Goal: Task Accomplishment & Management: Manage account settings

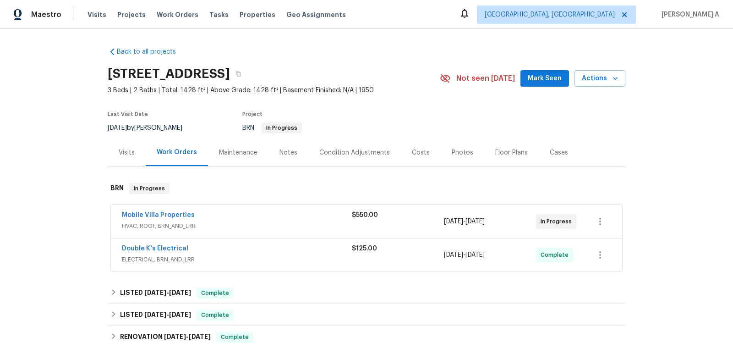
click at [155, 210] on span "Mobile Villa Properties" at bounding box center [158, 214] width 73 height 9
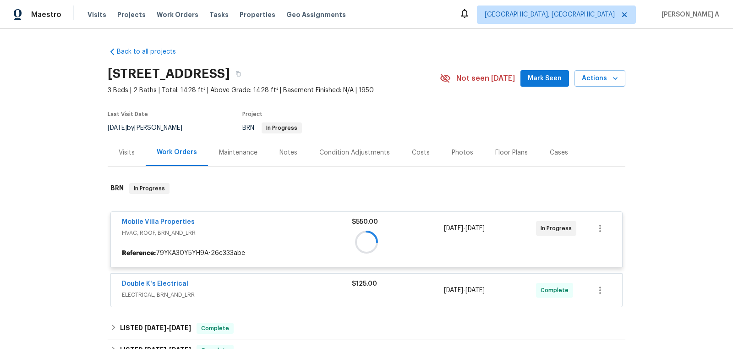
click at [176, 219] on div at bounding box center [367, 242] width 518 height 136
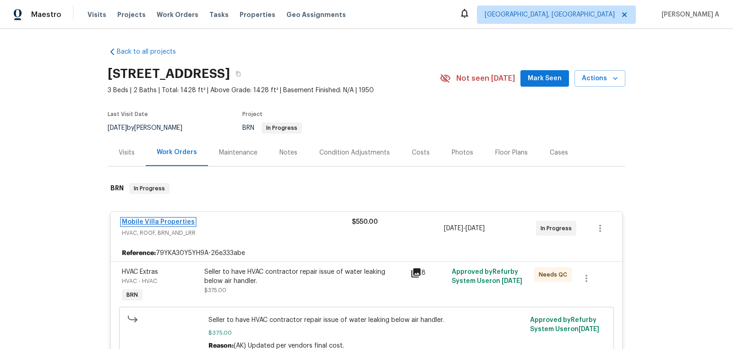
click at [176, 219] on link "Mobile Villa Properties" at bounding box center [158, 222] width 73 height 6
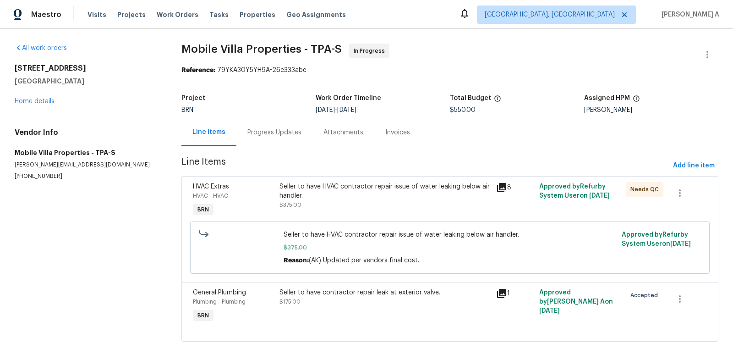
click at [261, 128] on div "Progress Updates" at bounding box center [275, 132] width 54 height 9
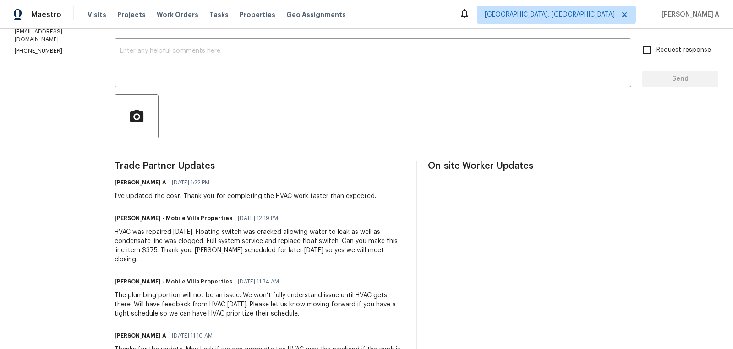
scroll to position [162, 0]
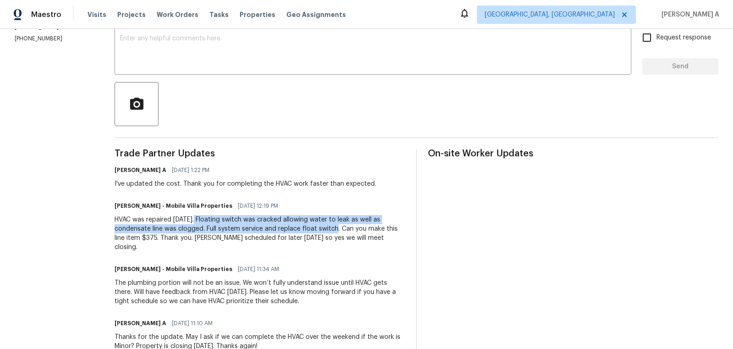
copy div "Floating switch was cracked allowing water to leak as well as condensate line w…"
drag, startPoint x: 195, startPoint y: 218, endPoint x: 338, endPoint y: 233, distance: 144.3
click at [338, 233] on div "HVAC was repaired today. Floating switch was cracked allowing water to leak as …" at bounding box center [260, 233] width 291 height 37
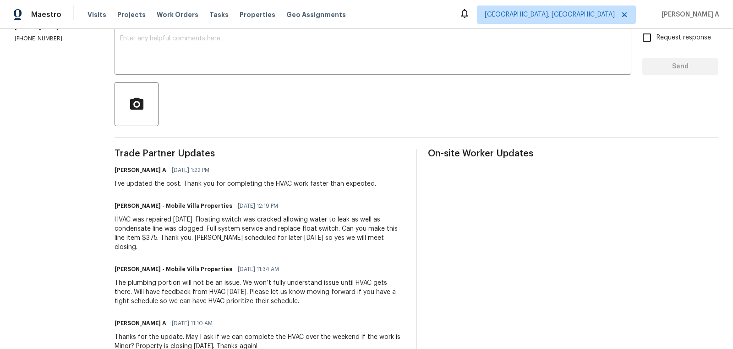
copy div "Plumbing scheduled for later today"
drag, startPoint x: 193, startPoint y: 237, endPoint x: 301, endPoint y: 239, distance: 108.2
click at [301, 239] on div "HVAC was repaired today. Floating switch was cracked allowing water to leak as …" at bounding box center [260, 233] width 291 height 37
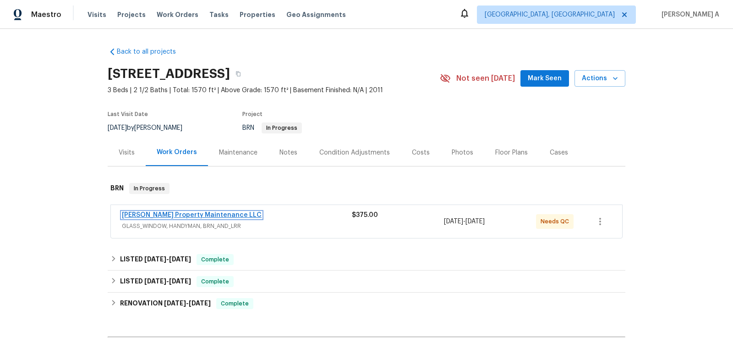
click at [207, 215] on link "Glen Property Maintenance LLC" at bounding box center [192, 215] width 140 height 6
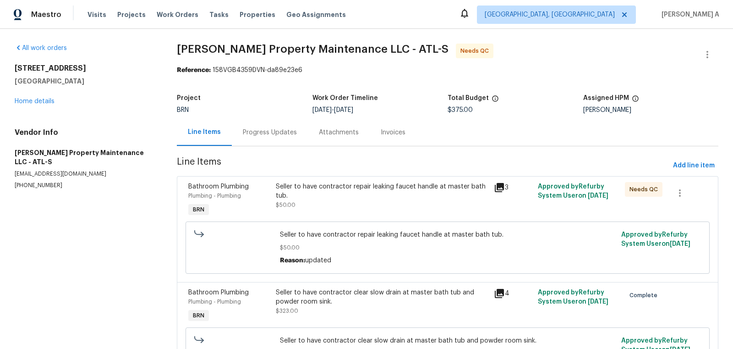
click at [279, 136] on div "Progress Updates" at bounding box center [270, 132] width 54 height 9
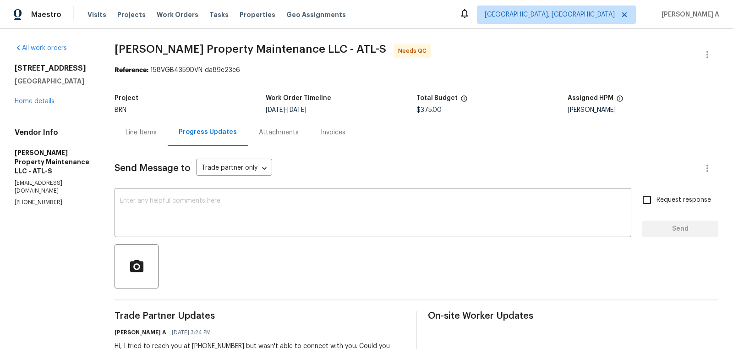
click at [146, 134] on div "Line Items" at bounding box center [141, 132] width 31 height 9
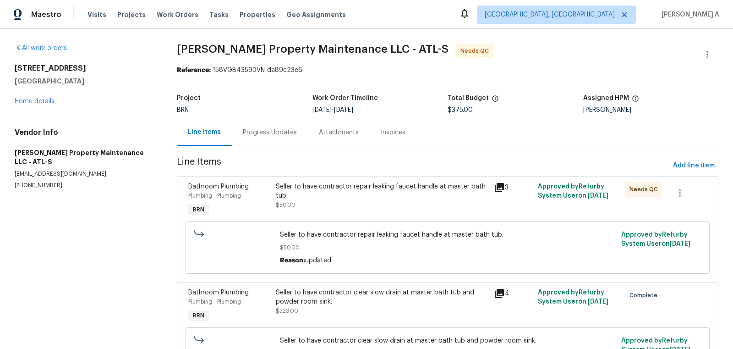
click at [340, 211] on div "Seller to have contractor repair leaking faucet handle at master bath tub. $50.…" at bounding box center [382, 200] width 219 height 42
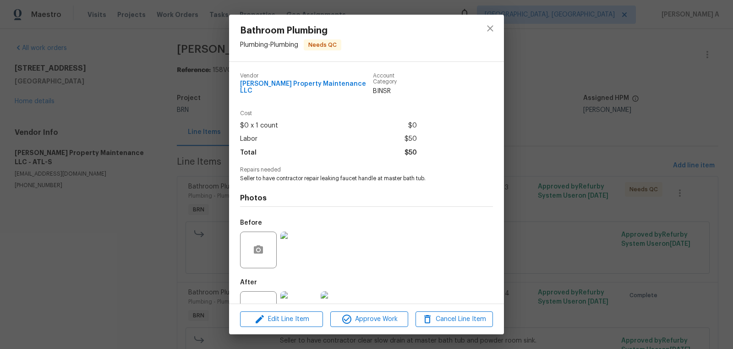
click at [331, 175] on span "Seller to have contractor repair leaking faucet handle at master bath tub." at bounding box center [354, 179] width 228 height 8
copy span "Seller to have contractor repair leaking faucet handle at master bath tub."
click at [492, 27] on icon "close" at bounding box center [490, 28] width 6 height 6
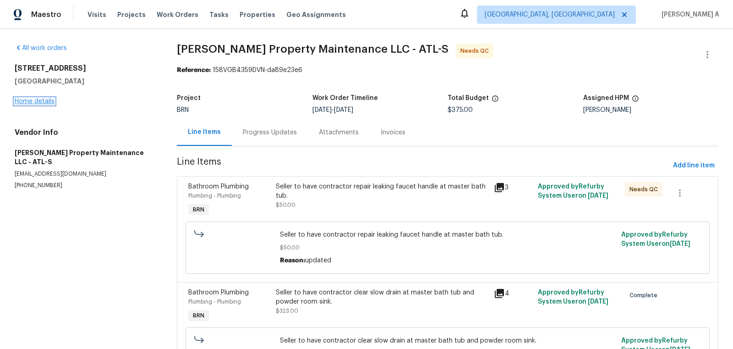
click at [38, 101] on link "Home details" at bounding box center [35, 101] width 40 height 6
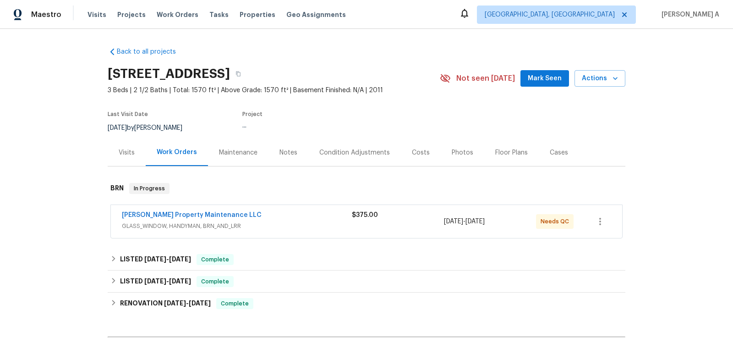
scroll to position [105, 0]
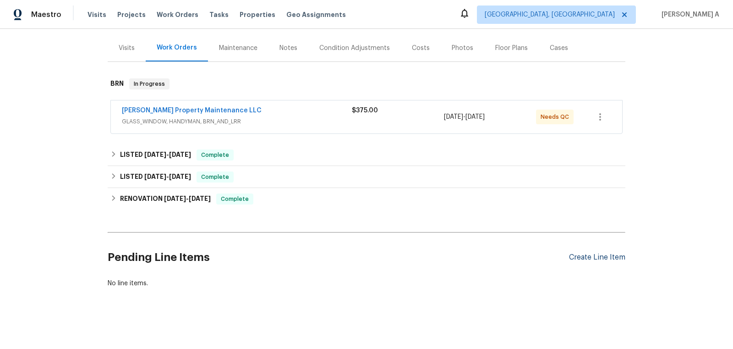
click at [581, 255] on div "Create Line Item" at bounding box center [597, 257] width 56 height 9
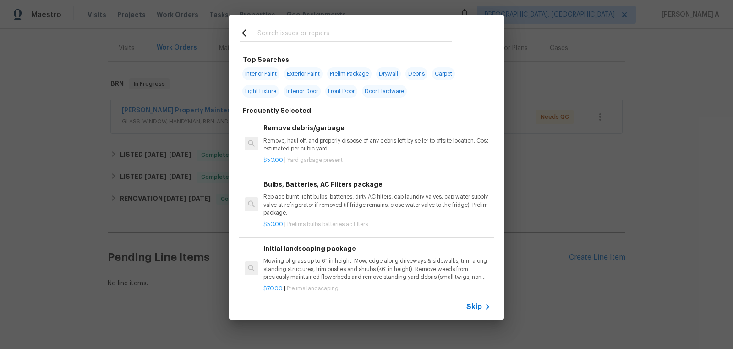
click at [477, 306] on span "Skip" at bounding box center [475, 306] width 16 height 9
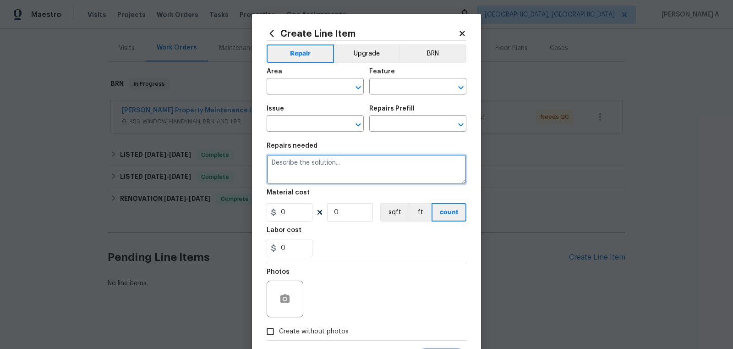
click at [332, 158] on textarea at bounding box center [367, 168] width 200 height 29
paste textarea "Seller to have contractor repair leaking faucet handle at master bath tub."
type textarea "Seller to have contractor repair leaking faucet handle at master bath tub."
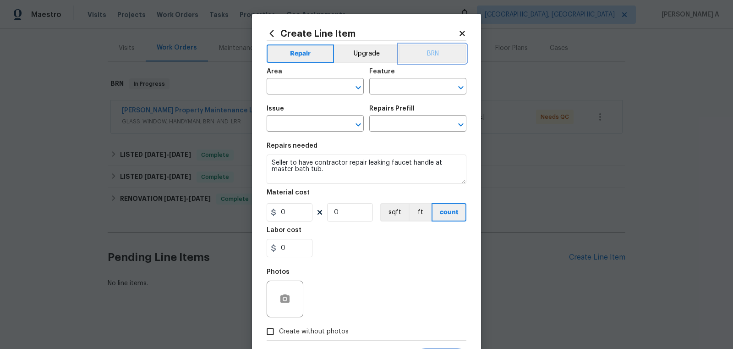
click at [443, 50] on button "BRN" at bounding box center [432, 53] width 67 height 18
click at [312, 90] on input "text" at bounding box center [303, 87] width 72 height 14
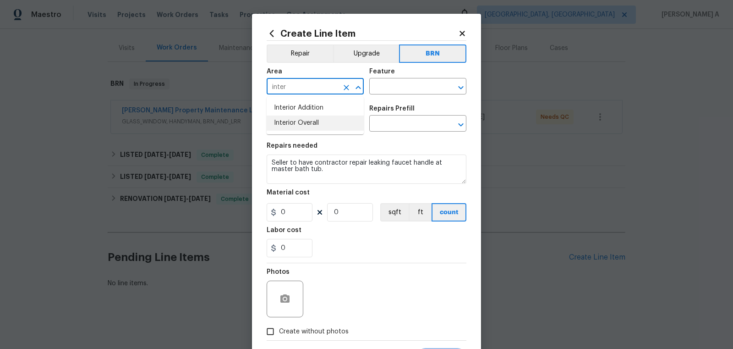
click at [320, 124] on li "Interior Overall" at bounding box center [315, 123] width 97 height 15
type input "Interior Overall"
click at [410, 87] on input "text" at bounding box center [405, 87] width 72 height 14
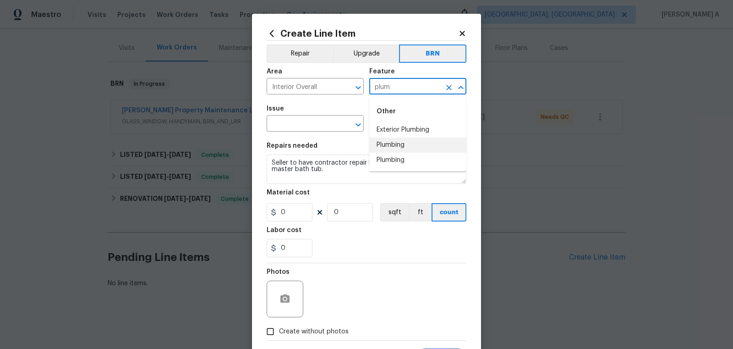
click at [415, 144] on li "Plumbing" at bounding box center [417, 145] width 97 height 15
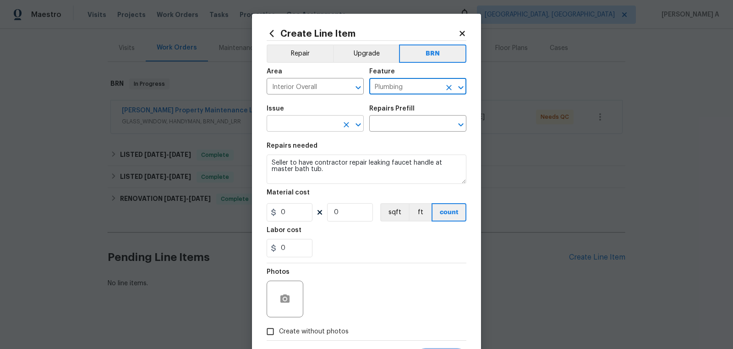
type input "Plumbing"
click at [303, 123] on input "text" at bounding box center [303, 124] width 72 height 14
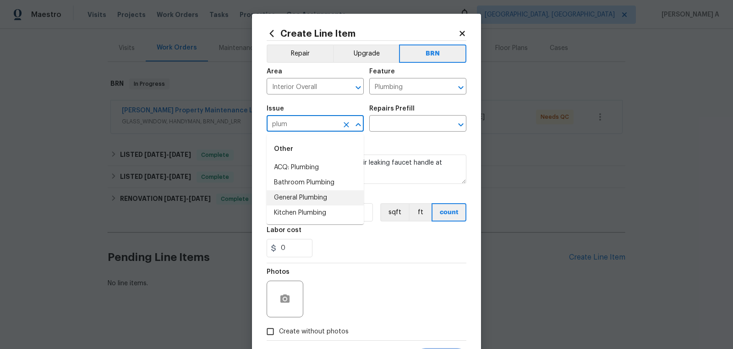
click at [308, 195] on li "General Plumbing" at bounding box center [315, 197] width 97 height 15
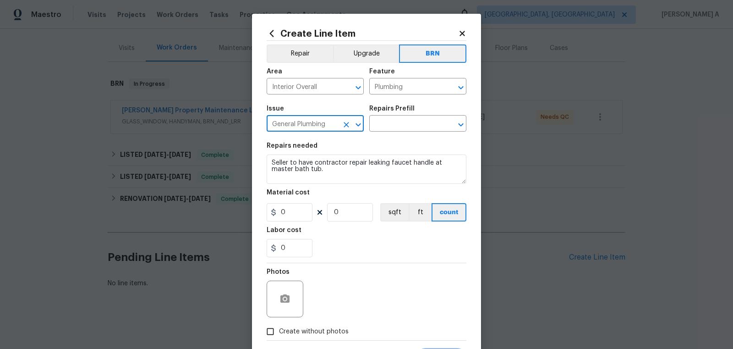
type input "General Plumbing"
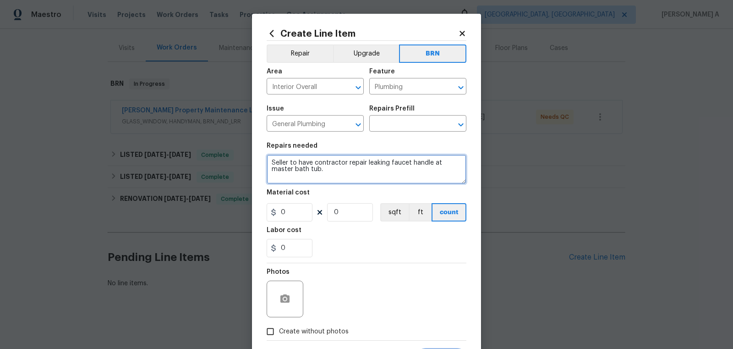
click at [319, 169] on textarea "Seller to have contractor repair leaking faucet handle at master bath tub." at bounding box center [367, 168] width 200 height 29
click at [400, 122] on input "text" at bounding box center [405, 124] width 72 height 14
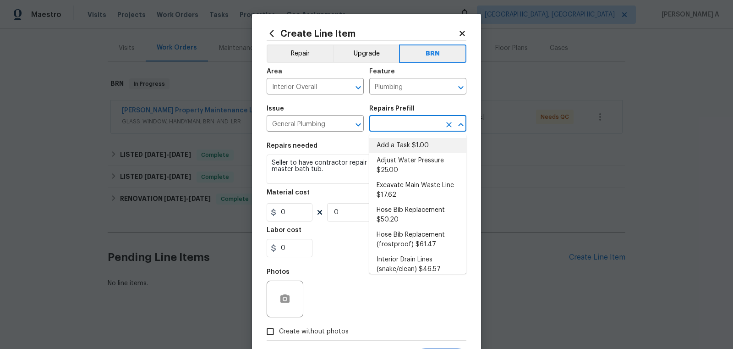
click at [400, 150] on li "Add a Task $1.00" at bounding box center [417, 145] width 97 height 15
type input "Add a Task $1.00"
type textarea "HPM to detail"
type input "1"
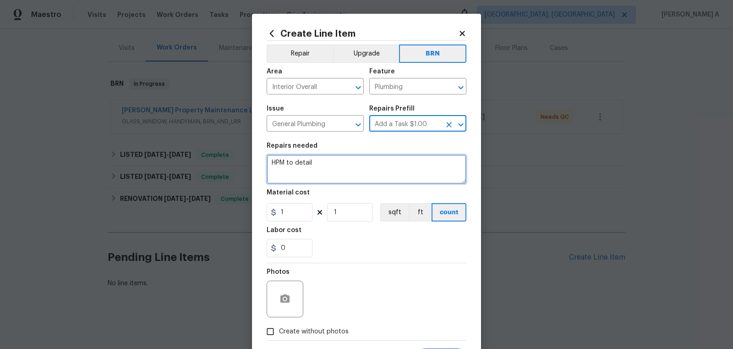
click at [357, 171] on textarea "HPM to detail" at bounding box center [367, 168] width 200 height 29
paste textarea "Seller to have contractor repair leaking faucet handle at master bath tub."
type textarea "Seller to have contractor repair leaking faucet handle at master bath tub."
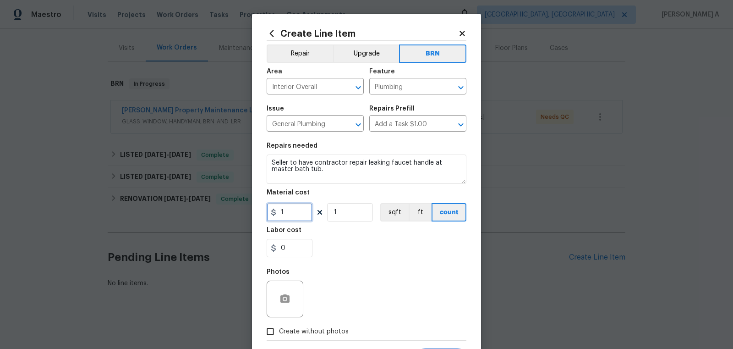
drag, startPoint x: 299, startPoint y: 216, endPoint x: 248, endPoint y: 211, distance: 50.7
click at [248, 211] on div "Create Line Item Repair Upgrade BRN Area Interior Overall ​ Feature Plumbing ​ …" at bounding box center [366, 174] width 733 height 349
drag, startPoint x: 297, startPoint y: 213, endPoint x: 270, endPoint y: 210, distance: 27.2
click at [270, 210] on div "10" at bounding box center [290, 212] width 46 height 18
type input "0"
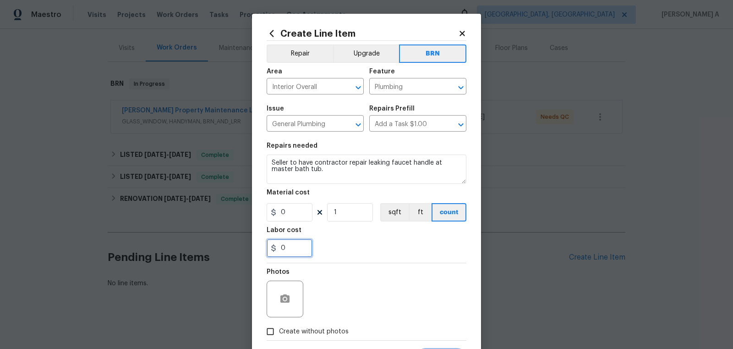
drag, startPoint x: 289, startPoint y: 241, endPoint x: 263, endPoint y: 241, distance: 25.7
click at [263, 241] on div "Create Line Item Repair Upgrade BRN Area Interior Overall ​ Feature Plumbing ​ …" at bounding box center [366, 197] width 229 height 367
type input "50"
click at [351, 245] on div "50" at bounding box center [367, 248] width 200 height 18
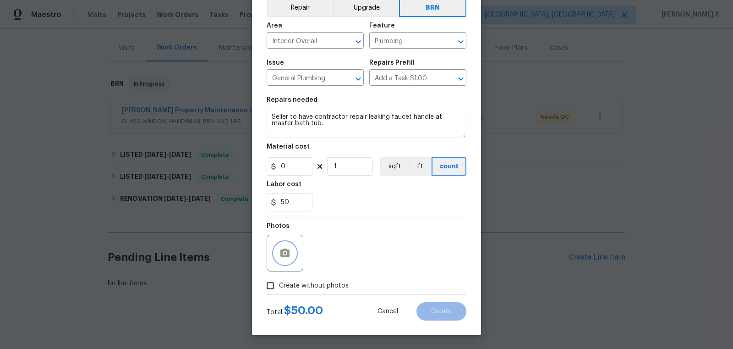
click at [285, 255] on icon "button" at bounding box center [285, 252] width 9 height 8
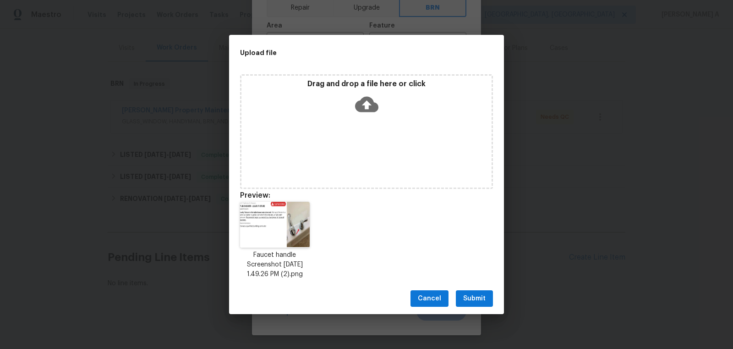
click at [476, 303] on span "Submit" at bounding box center [474, 298] width 22 height 11
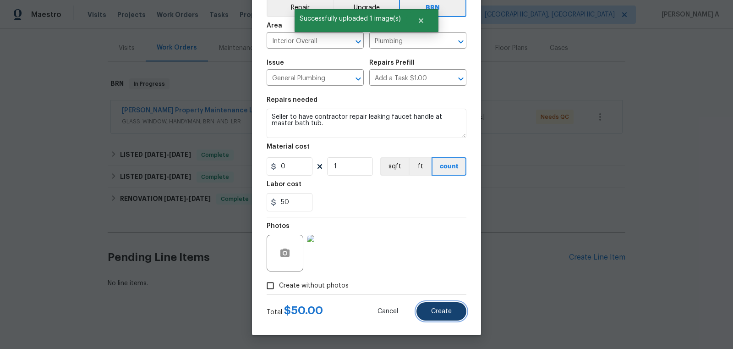
click at [443, 314] on button "Create" at bounding box center [442, 311] width 50 height 18
type input "0"
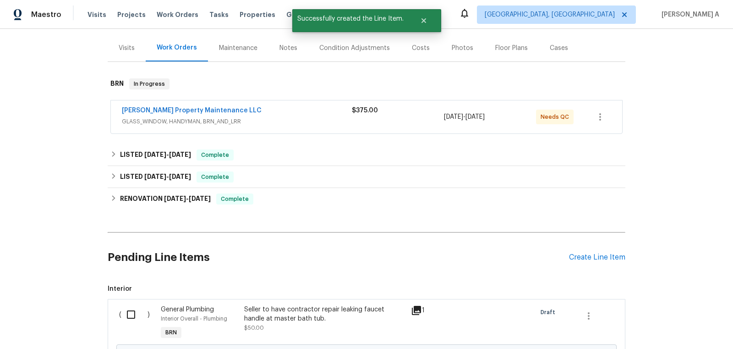
scroll to position [209, 0]
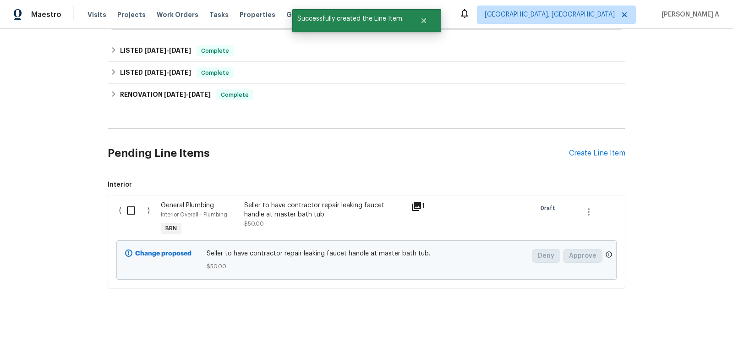
click at [143, 210] on input "checkbox" at bounding box center [134, 210] width 26 height 19
checkbox input "true"
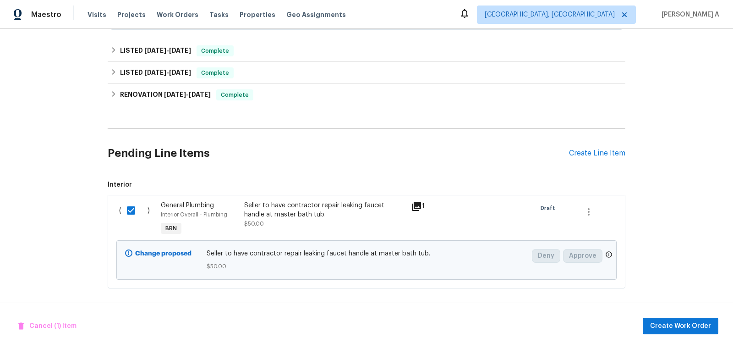
click at [680, 335] on div "Cancel (1) Item Create Work Order" at bounding box center [366, 326] width 733 height 47
click at [684, 325] on span "Create Work Order" at bounding box center [681, 325] width 61 height 11
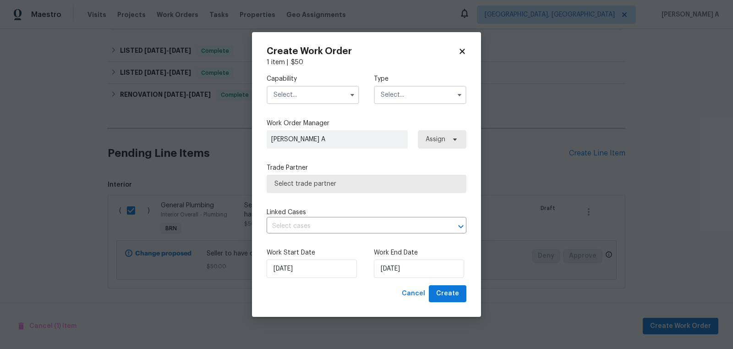
click at [321, 101] on input "text" at bounding box center [313, 95] width 93 height 18
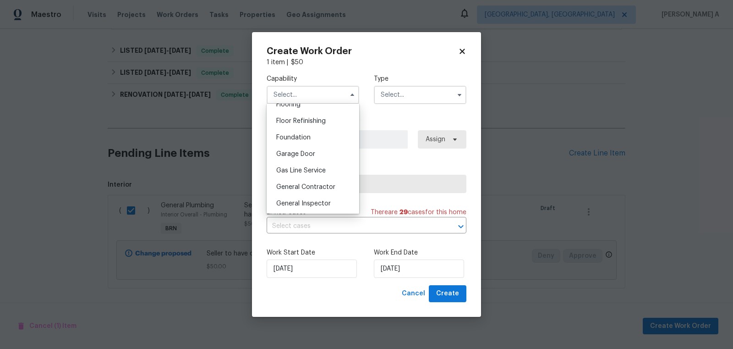
scroll to position [373, 0]
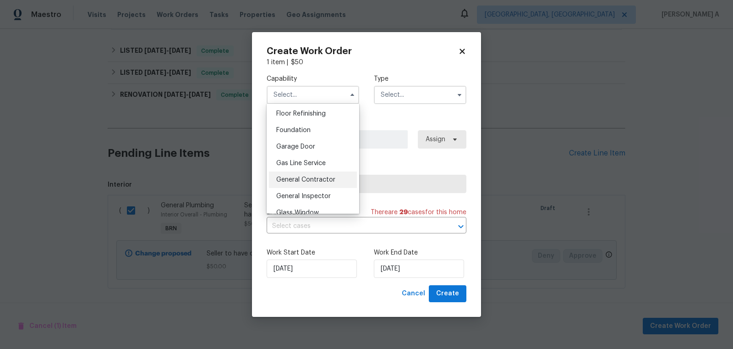
click at [312, 179] on span "General Contractor" at bounding box center [305, 179] width 59 height 6
type input "General Contractor"
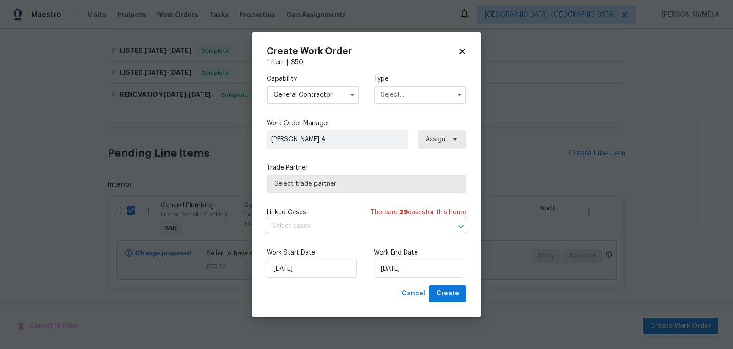
click at [419, 90] on input "text" at bounding box center [420, 95] width 93 height 18
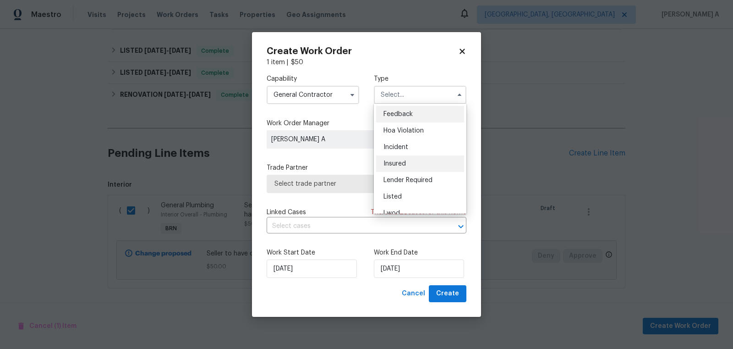
scroll to position [109, 0]
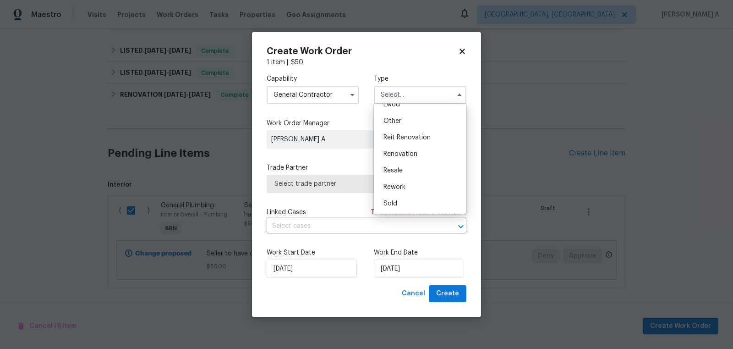
click at [412, 169] on div "Resale" at bounding box center [420, 170] width 88 height 17
type input "Resale"
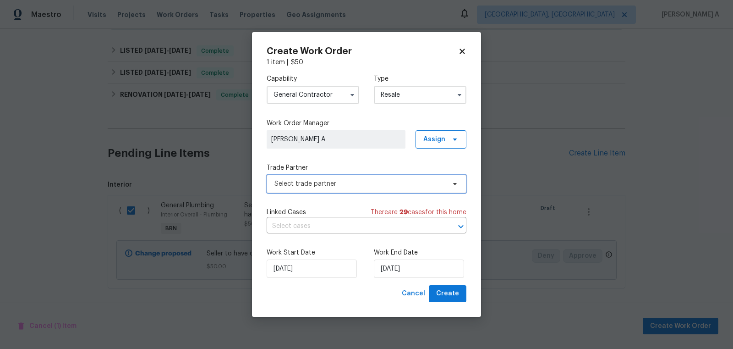
click at [371, 177] on span "Select trade partner" at bounding box center [367, 184] width 200 height 18
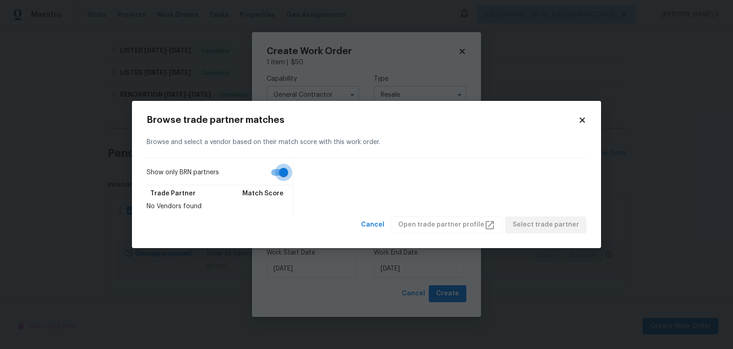
click at [277, 171] on input "Show only BRN partners" at bounding box center [284, 172] width 52 height 17
checkbox input "false"
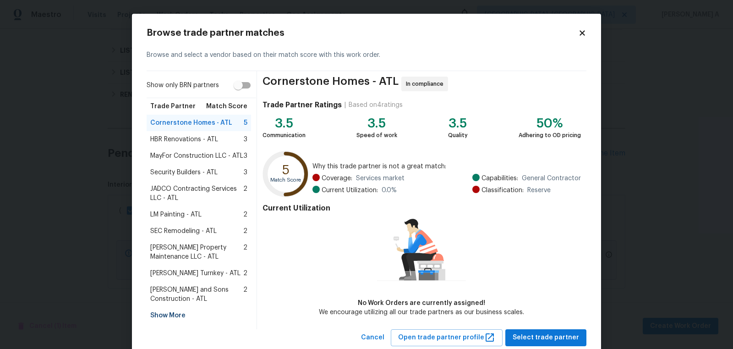
click at [189, 250] on span "Glen Property Maintenance LLC - ATL" at bounding box center [196, 252] width 93 height 18
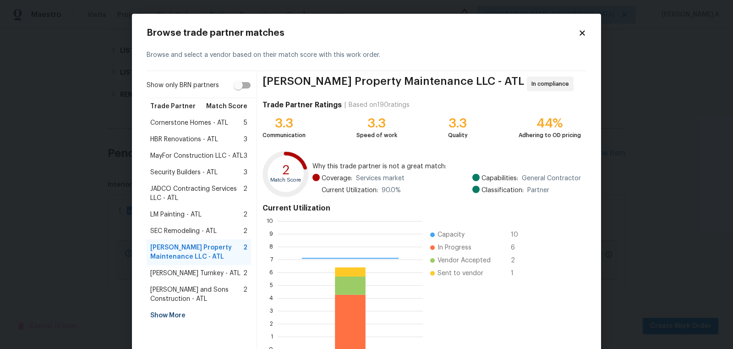
scroll to position [55, 0]
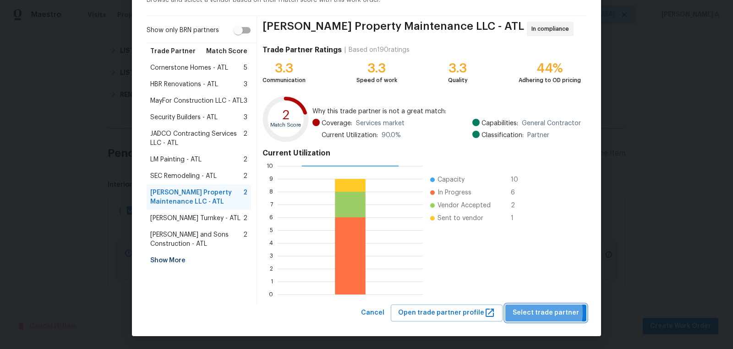
click at [528, 312] on span "Select trade partner" at bounding box center [546, 312] width 66 height 11
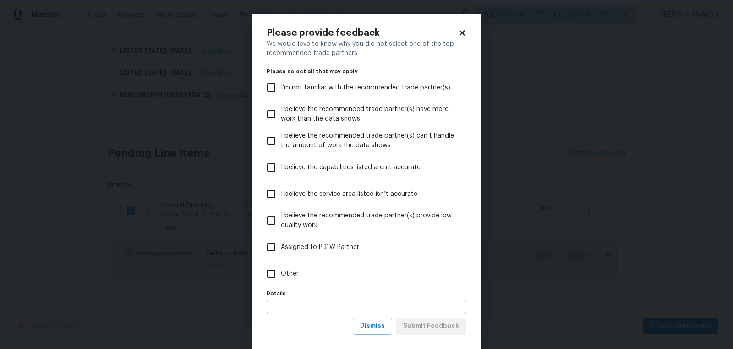
scroll to position [0, 0]
click at [374, 329] on span "Dismiss" at bounding box center [372, 325] width 25 height 11
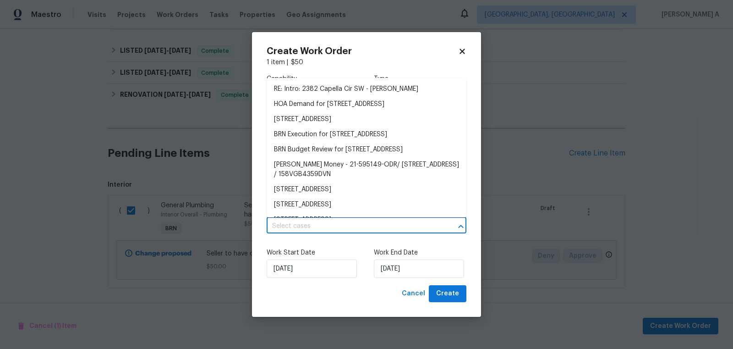
click at [342, 232] on input "text" at bounding box center [354, 226] width 174 height 14
click at [331, 137] on li "BRN Execution for 2382 Capella Cir SW, Atlanta, GA 30331" at bounding box center [367, 134] width 200 height 15
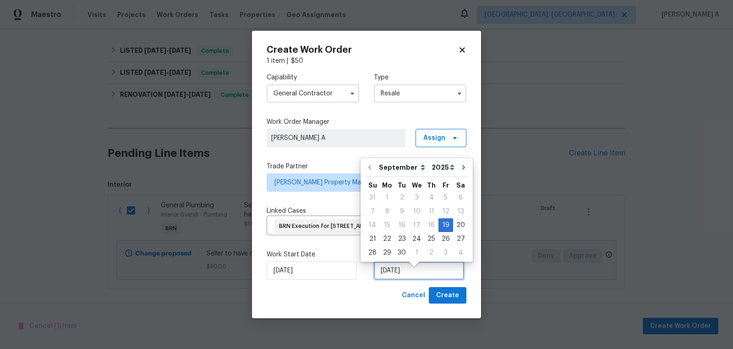
click at [391, 280] on input "9/19/2025" at bounding box center [419, 270] width 90 height 18
click at [389, 242] on div "22" at bounding box center [387, 238] width 15 height 13
type input "9/22/2025"
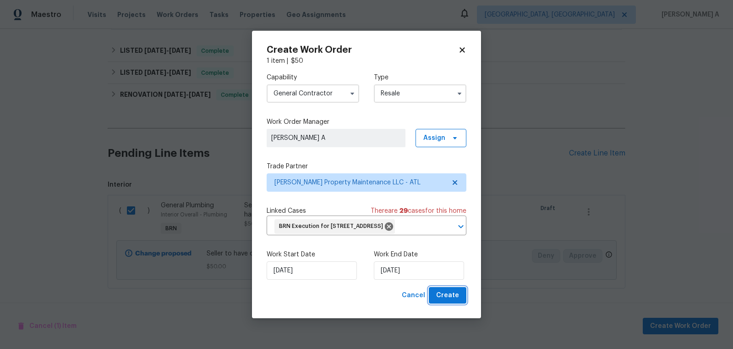
click at [443, 301] on span "Create" at bounding box center [447, 295] width 23 height 11
checkbox input "false"
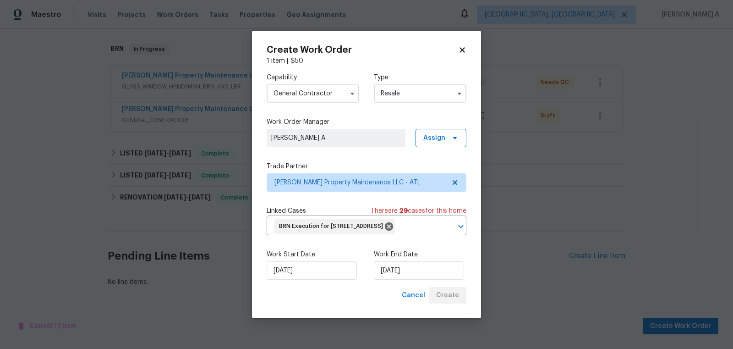
scroll to position [138, 0]
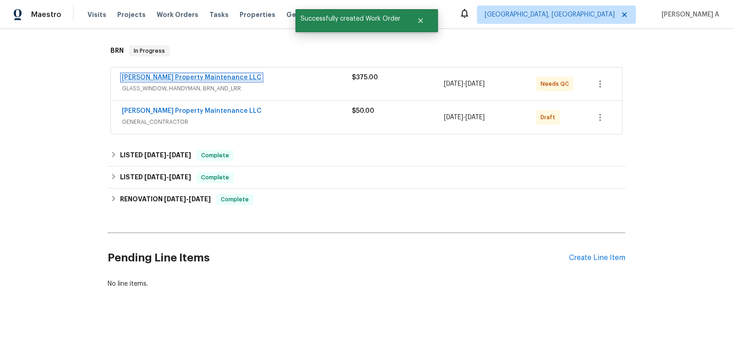
click at [181, 77] on link "Glen Property Maintenance LLC" at bounding box center [192, 77] width 140 height 6
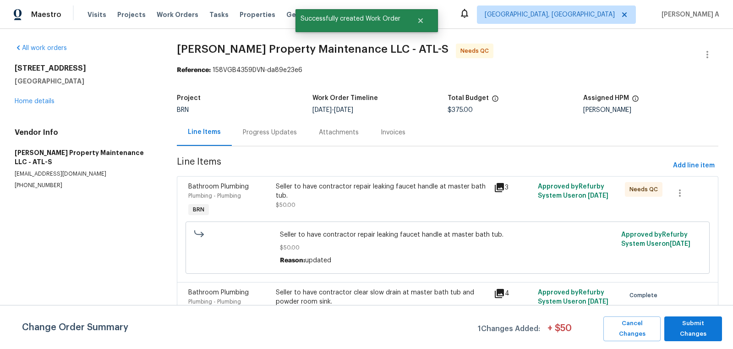
click at [271, 135] on div "Progress Updates" at bounding box center [270, 132] width 54 height 9
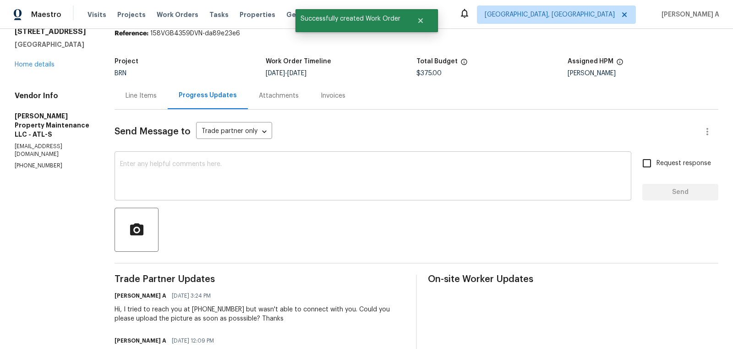
scroll to position [48, 0]
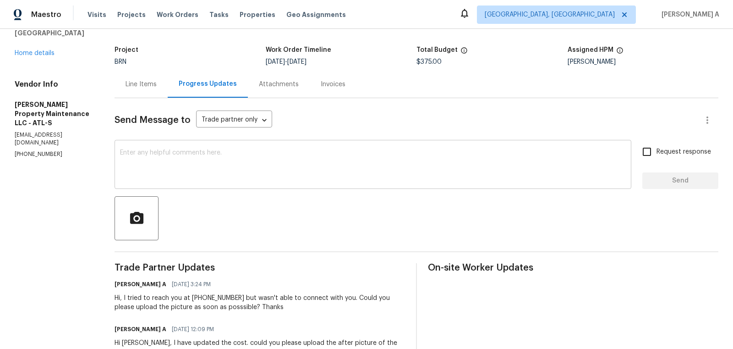
click at [299, 170] on textarea at bounding box center [373, 165] width 506 height 32
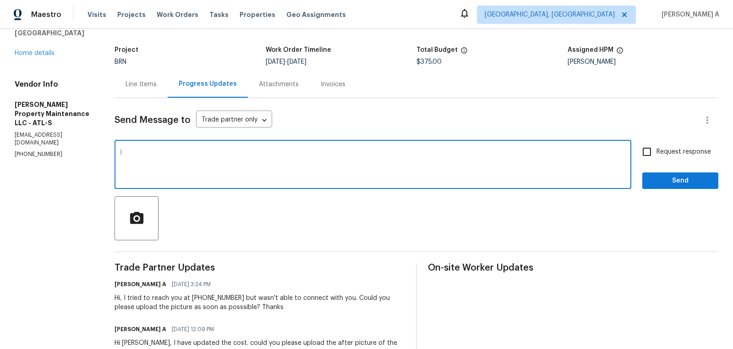
type textarea "I"
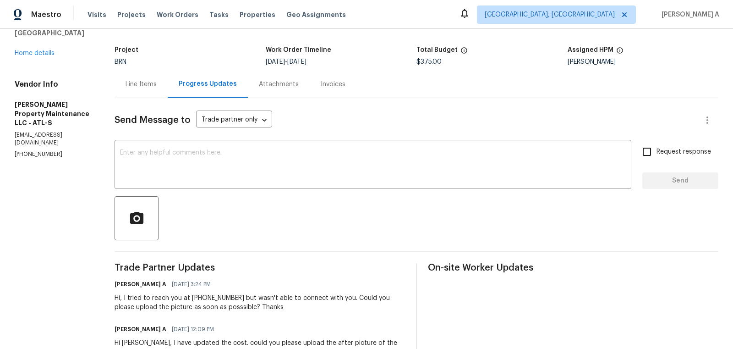
click at [143, 86] on div "Line Items" at bounding box center [141, 84] width 31 height 9
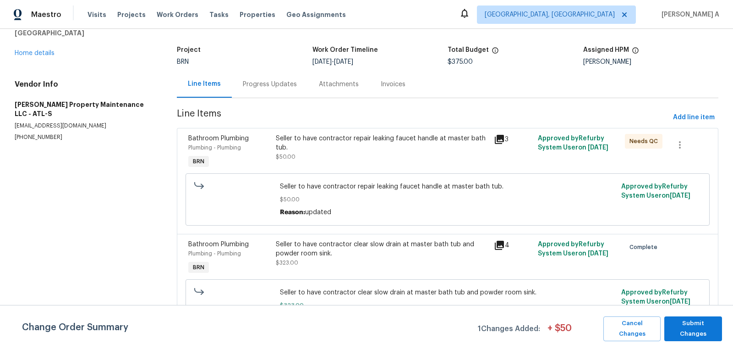
click at [365, 143] on div "Seller to have contractor repair leaking faucet handle at master bath tub." at bounding box center [382, 143] width 213 height 18
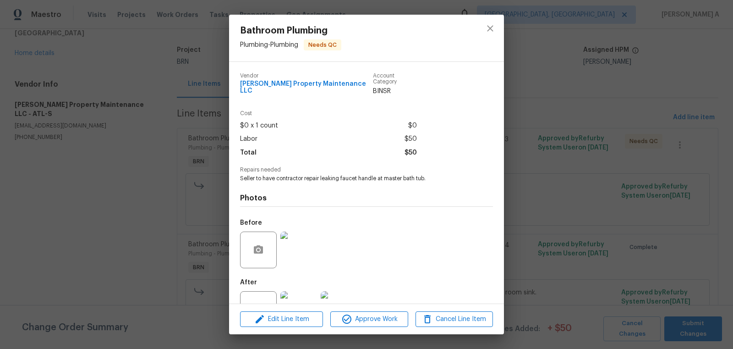
scroll to position [28, 0]
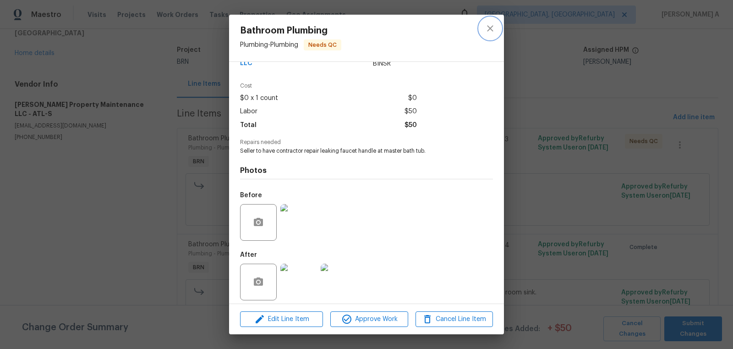
click at [484, 29] on button "close" at bounding box center [491, 28] width 22 height 22
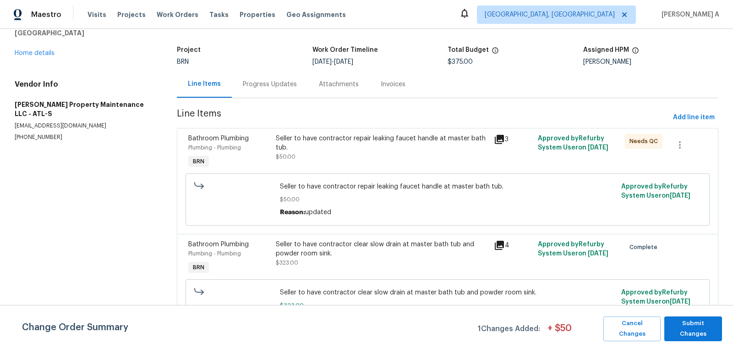
click at [388, 257] on div "Seller to have contractor clear slow drain at master bath tub and powder room s…" at bounding box center [382, 254] width 213 height 28
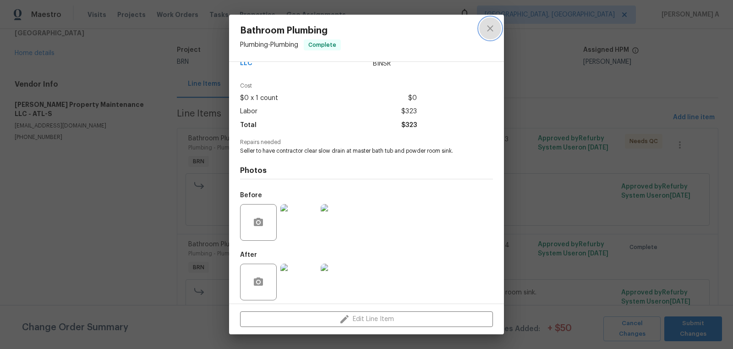
click at [487, 31] on icon "close" at bounding box center [490, 28] width 11 height 11
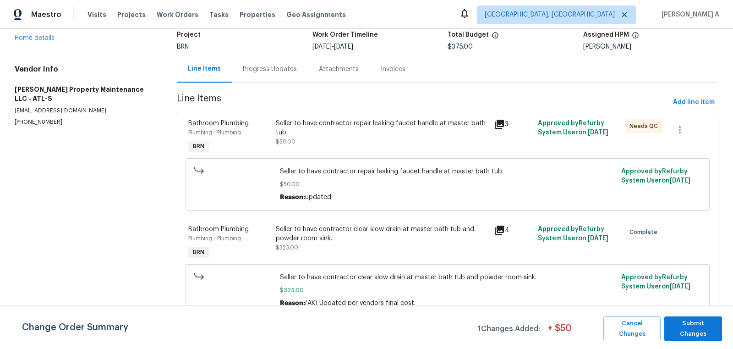
scroll to position [38, 0]
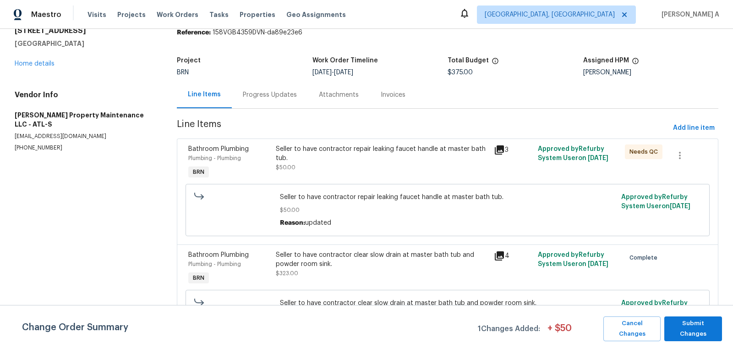
click at [368, 163] on div "Seller to have contractor repair leaking faucet handle at master bath tub. $50.…" at bounding box center [382, 158] width 213 height 28
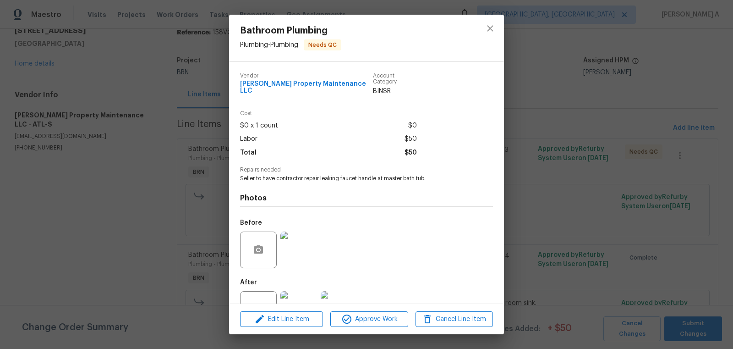
scroll to position [28, 0]
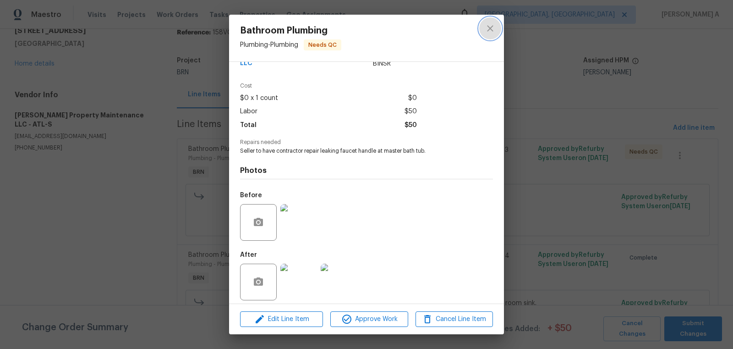
click at [490, 28] on icon "close" at bounding box center [490, 28] width 6 height 6
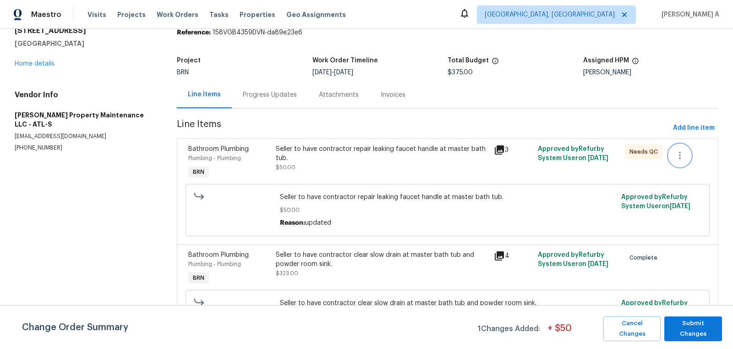
click at [685, 152] on icon "button" at bounding box center [680, 155] width 11 height 11
click at [685, 152] on li "Cancel" at bounding box center [686, 154] width 35 height 15
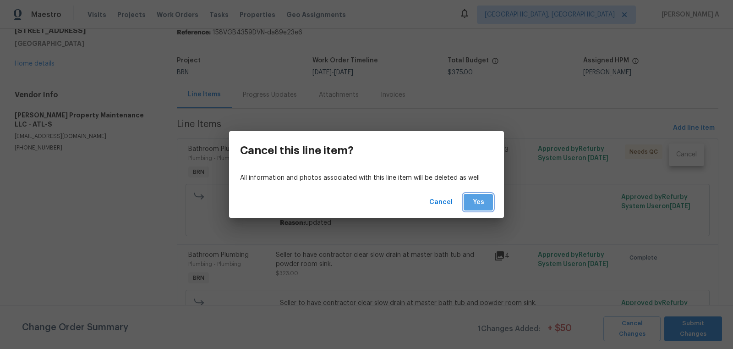
click at [484, 199] on span "Yes" at bounding box center [478, 202] width 15 height 11
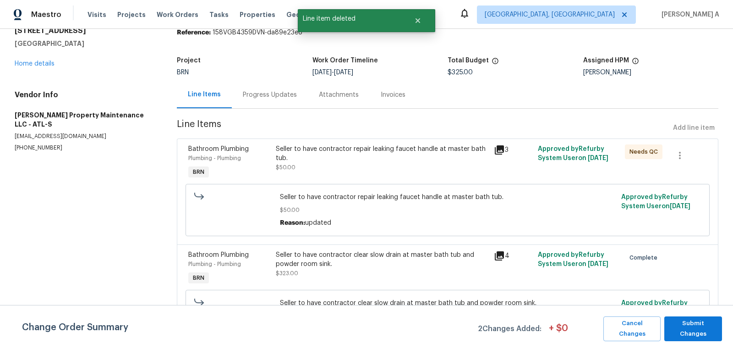
scroll to position [0, 0]
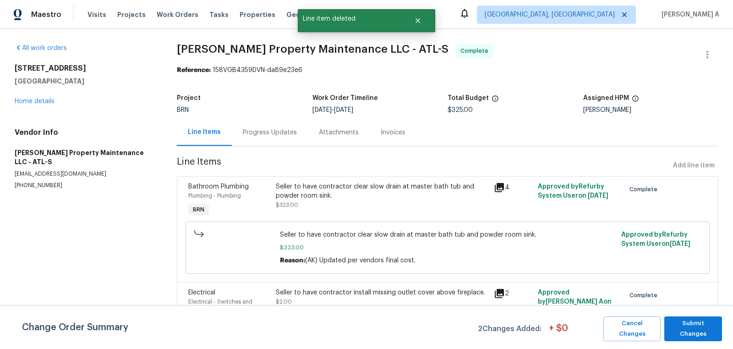
click at [273, 134] on div "Progress Updates" at bounding box center [270, 132] width 54 height 9
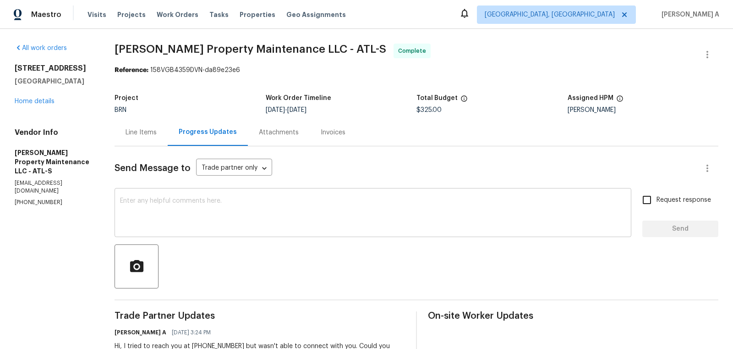
click at [268, 212] on textarea at bounding box center [373, 214] width 506 height 32
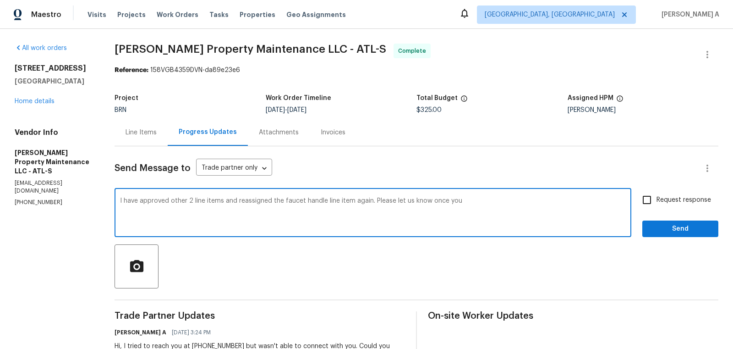
click at [370, 202] on textarea "I have approved other 2 line items and reassigned the faucet handle line item a…" at bounding box center [373, 214] width 506 height 32
click at [226, 201] on textarea "I have approved other 2 line items and reassigned the faucet handle line item a…" at bounding box center [373, 214] width 506 height 32
click at [369, 202] on textarea "I have approved other 2 line items and reassigned the faucet handle line item a…" at bounding box center [373, 214] width 506 height 32
click at [494, 203] on textarea "I have approved other 2 line items and reassigned the faucet handle line item a…" at bounding box center [373, 214] width 506 height 32
click at [0, 0] on qb-div "Correct the article the other" at bounding box center [0, 0] width 0 height 0
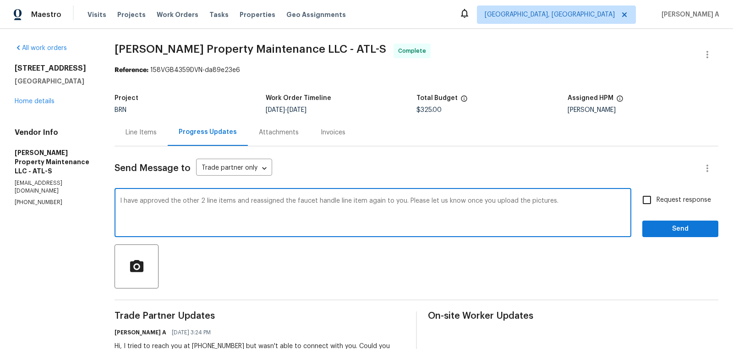
click at [347, 213] on textarea "I have approved the other 2 line items and reassigned the faucet handle line it…" at bounding box center [373, 214] width 506 height 32
type textarea "I have approved the other 2 line items and reassigned the faucet handle line it…"
click at [655, 202] on input "Request response" at bounding box center [647, 199] width 19 height 19
checkbox input "true"
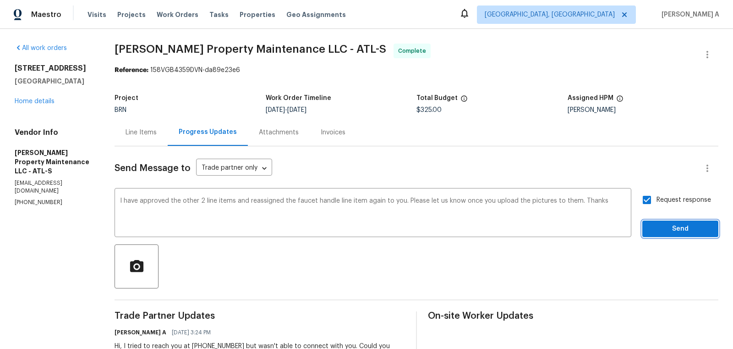
click at [677, 228] on span "Send" at bounding box center [680, 228] width 61 height 11
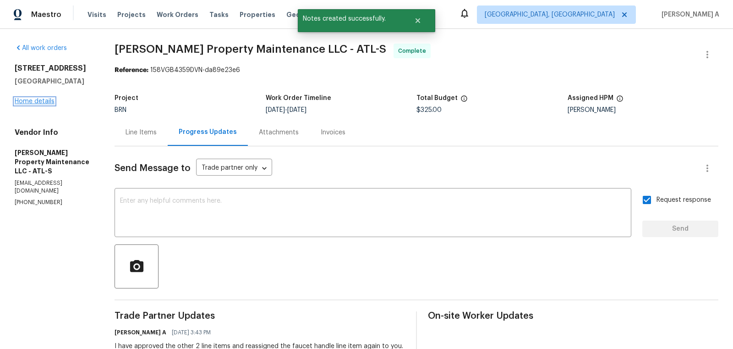
click at [26, 103] on link "Home details" at bounding box center [35, 101] width 40 height 6
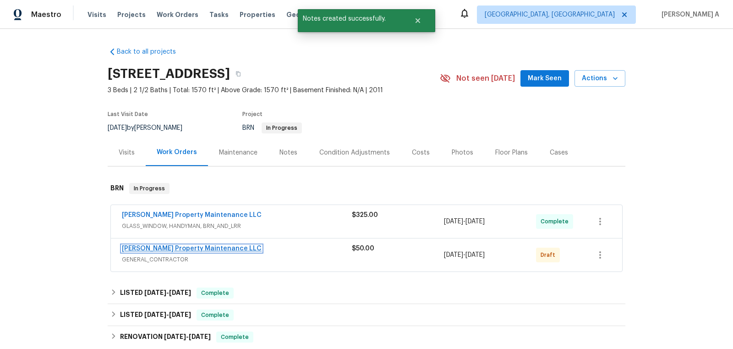
click at [182, 247] on link "Glen Property Maintenance LLC" at bounding box center [192, 248] width 140 height 6
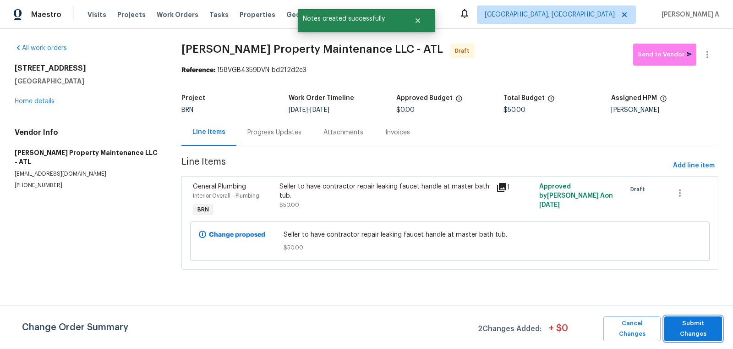
click at [691, 329] on span "Submit Changes" at bounding box center [693, 328] width 49 height 21
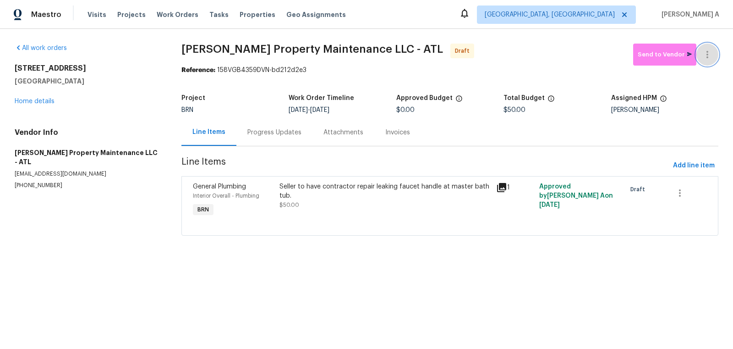
click at [711, 52] on icon "button" at bounding box center [707, 54] width 11 height 11
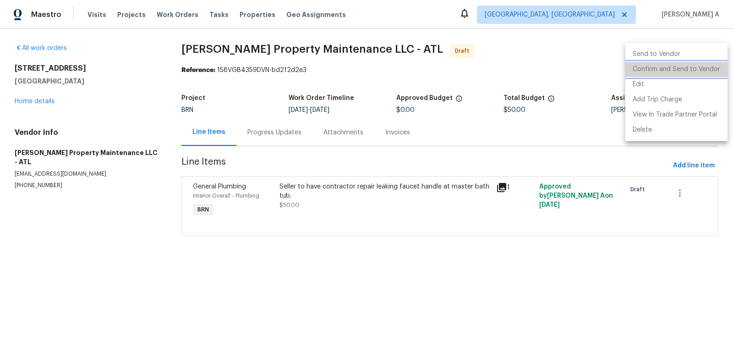
click at [712, 66] on li "Confirm and Send to Vendor" at bounding box center [677, 69] width 102 height 15
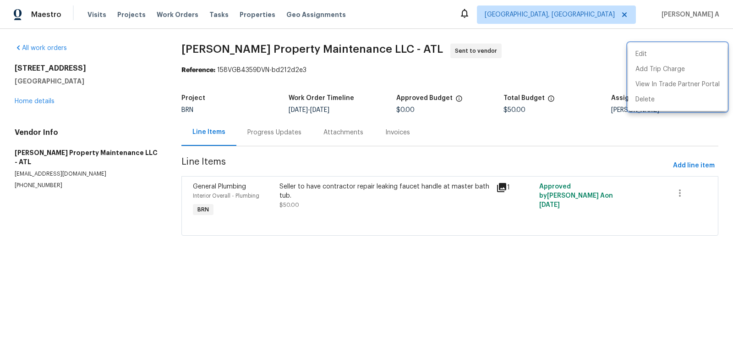
click at [245, 126] on div at bounding box center [366, 174] width 733 height 349
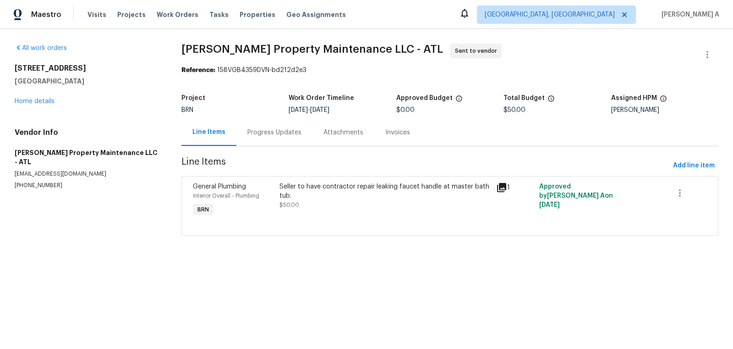
click at [268, 135] on div "Progress Updates" at bounding box center [275, 132] width 54 height 9
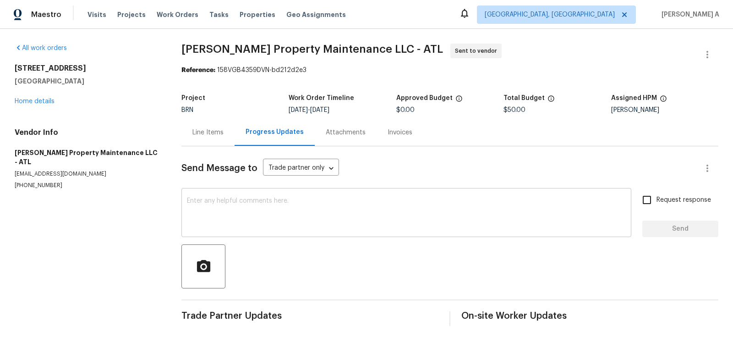
click at [309, 197] on div "x ​" at bounding box center [407, 213] width 450 height 47
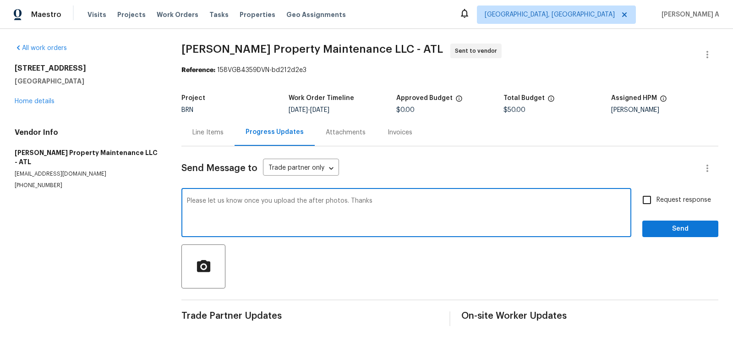
type textarea "Please let us know once you upload the after photos. Thanks"
click at [653, 203] on input "Request response" at bounding box center [647, 199] width 19 height 19
checkbox input "true"
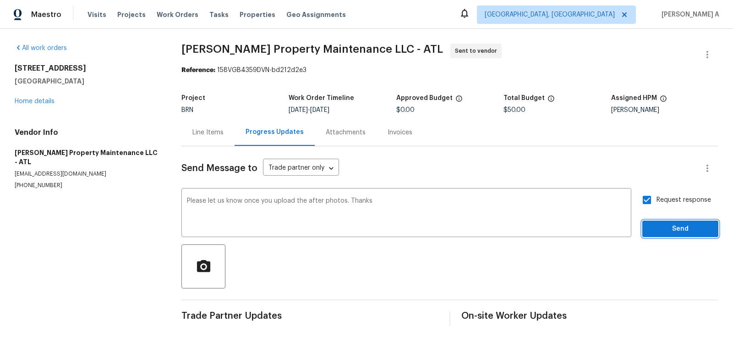
click at [683, 228] on span "Send" at bounding box center [680, 228] width 61 height 11
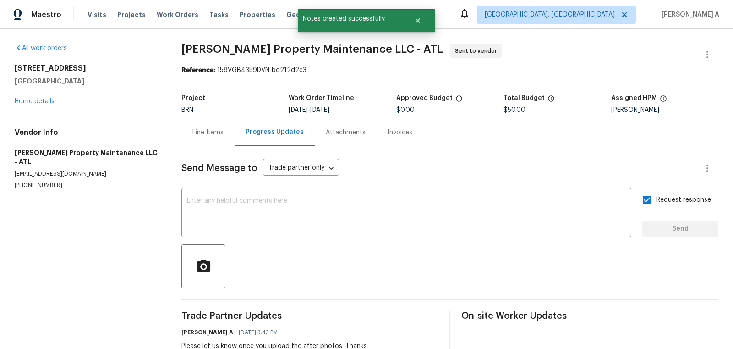
click at [198, 140] on div "Line Items" at bounding box center [208, 132] width 53 height 27
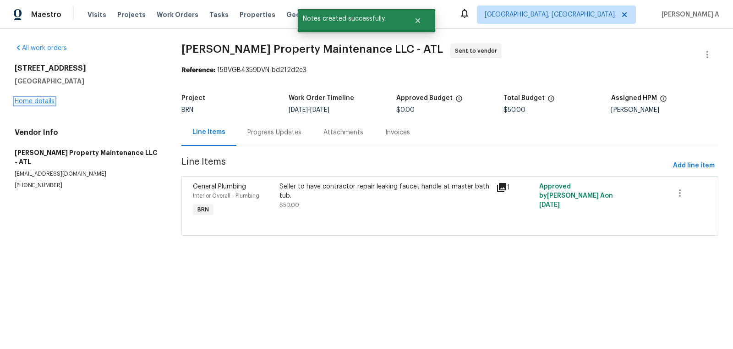
click at [42, 99] on link "Home details" at bounding box center [35, 101] width 40 height 6
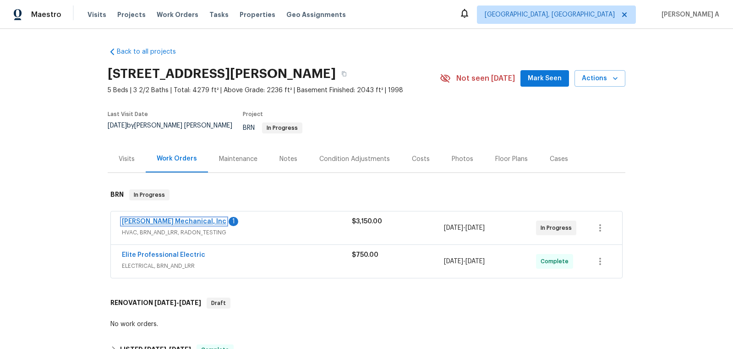
click at [175, 218] on link "JH Martin Mechanical, Inc" at bounding box center [174, 221] width 105 height 6
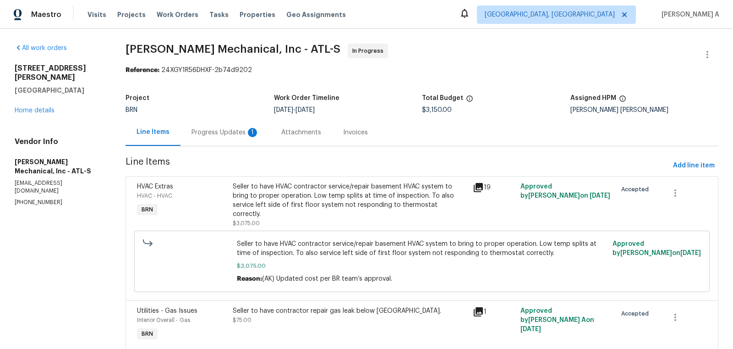
click at [240, 132] on div "Progress Updates 1" at bounding box center [226, 132] width 68 height 9
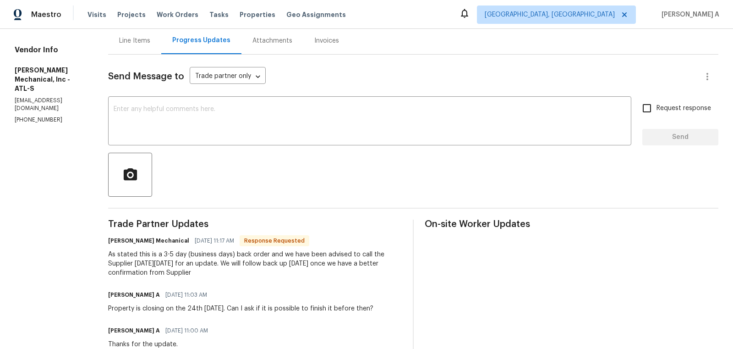
scroll to position [89, 0]
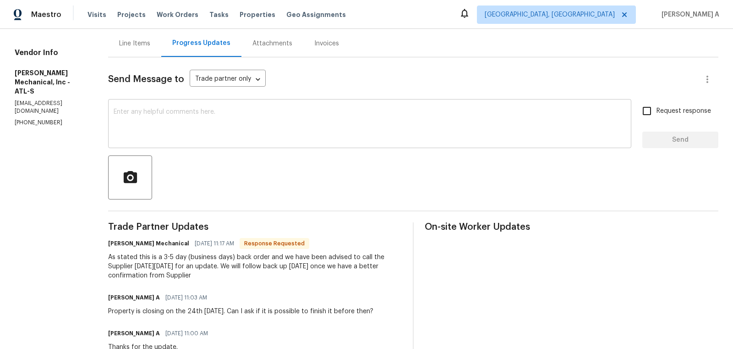
click at [215, 137] on textarea at bounding box center [370, 125] width 513 height 32
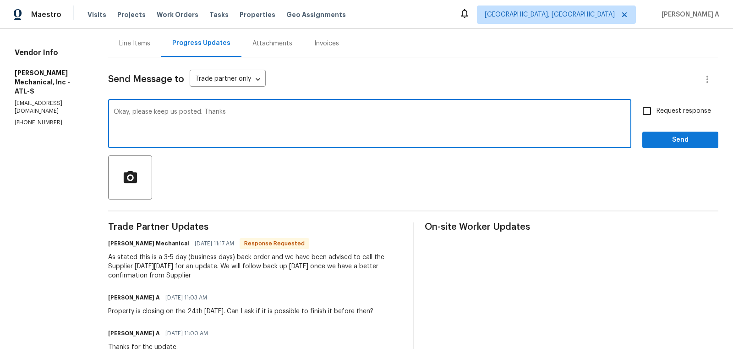
type textarea "Okay, please keep us posted. Thanks"
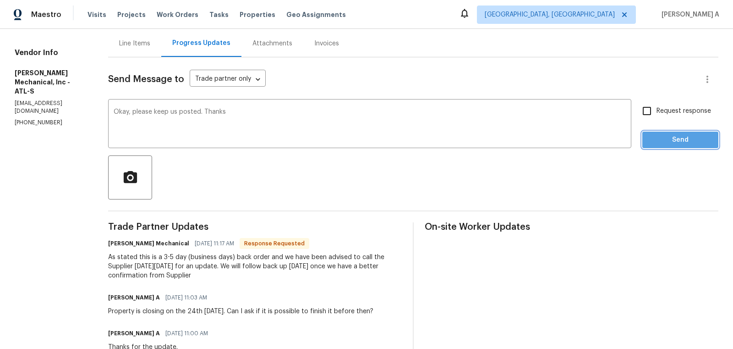
click at [672, 142] on span "Send" at bounding box center [680, 139] width 61 height 11
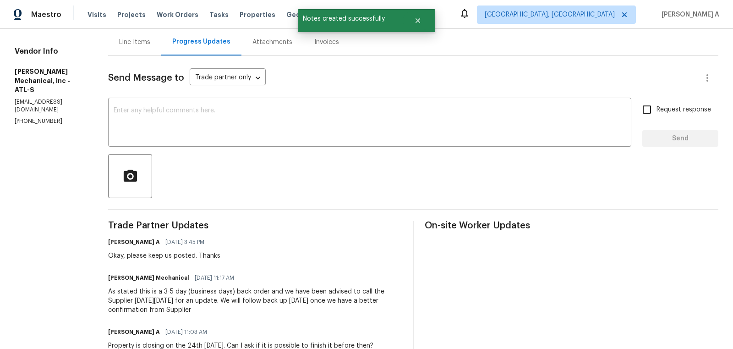
scroll to position [97, 0]
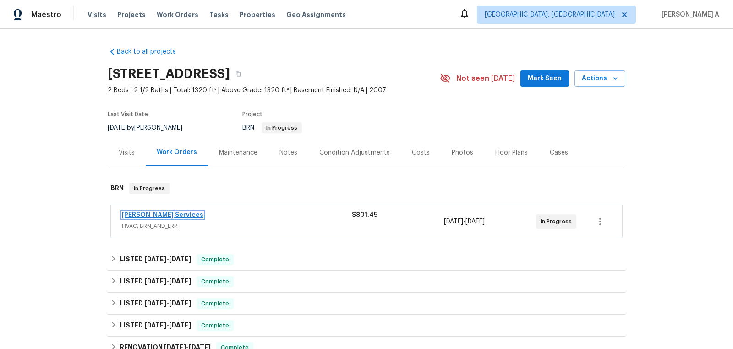
click at [157, 214] on link "[PERSON_NAME] Services" at bounding box center [163, 215] width 82 height 6
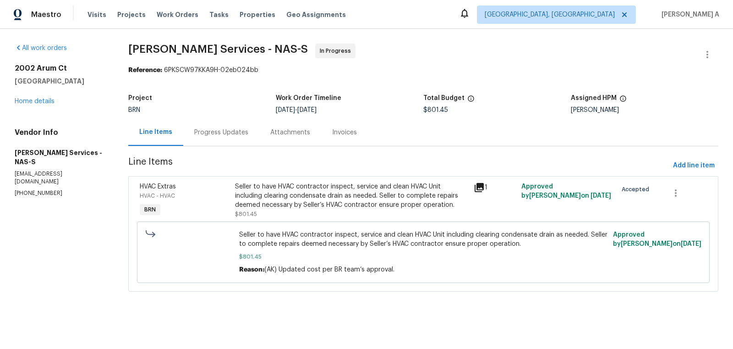
click at [239, 129] on div "Progress Updates" at bounding box center [221, 132] width 54 height 9
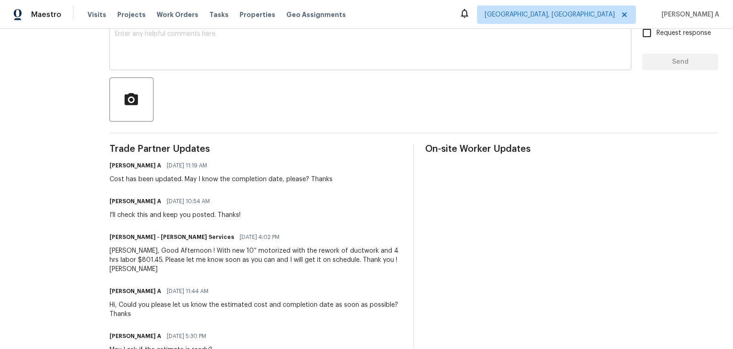
scroll to position [168, 0]
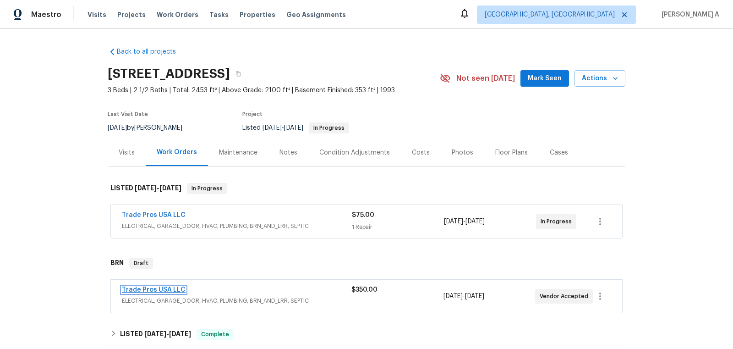
click at [152, 290] on link "Trade Pros USA LLC" at bounding box center [154, 290] width 64 height 6
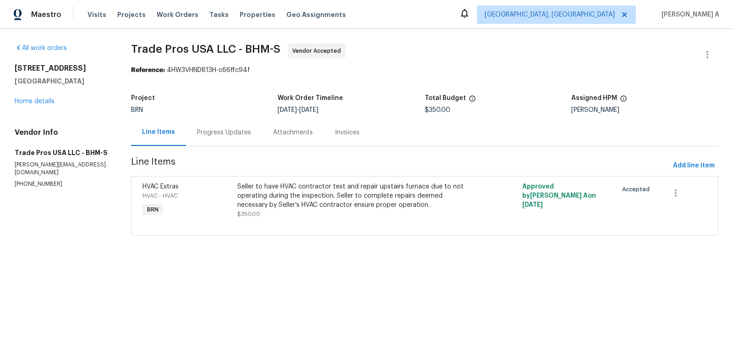
click at [218, 132] on div "Progress Updates" at bounding box center [224, 132] width 54 height 9
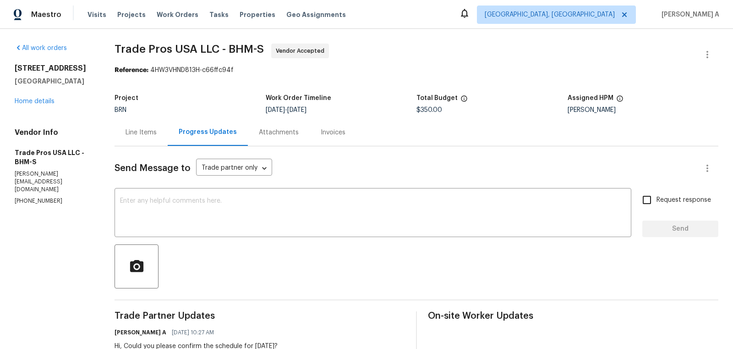
click at [45, 197] on p "(256) 910-1247" at bounding box center [54, 201] width 78 height 8
copy p "(256) 910-1247"
click at [48, 100] on link "Home details" at bounding box center [35, 101] width 40 height 6
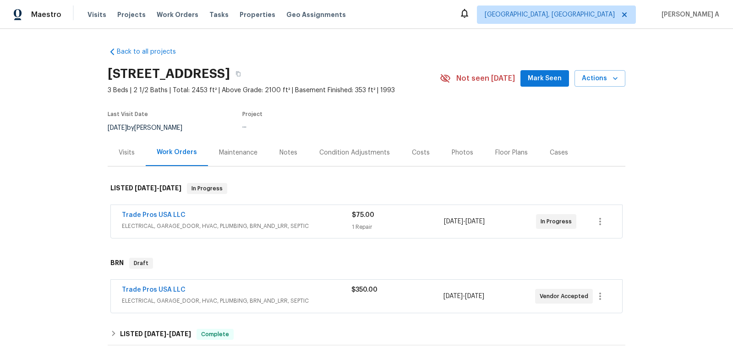
scroll to position [132, 0]
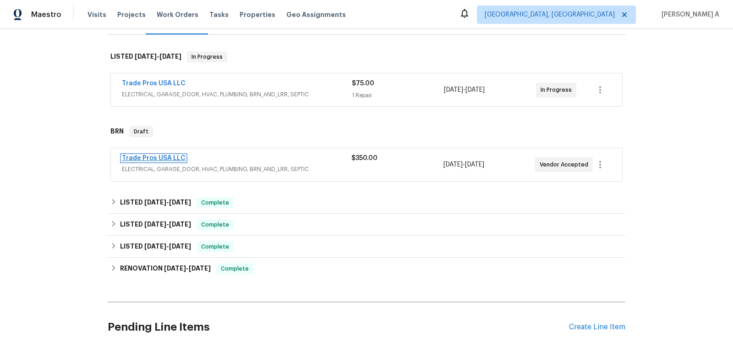
click at [164, 157] on link "Trade Pros USA LLC" at bounding box center [154, 158] width 64 height 6
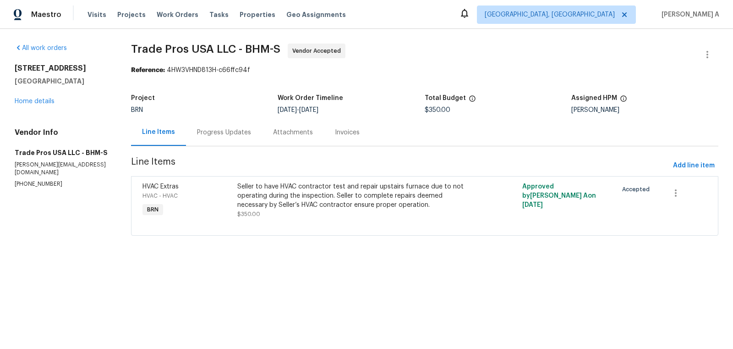
click at [320, 203] on div "Seller to have HVAC contractor test and repair upstairs furnace due to not oper…" at bounding box center [353, 196] width 232 height 28
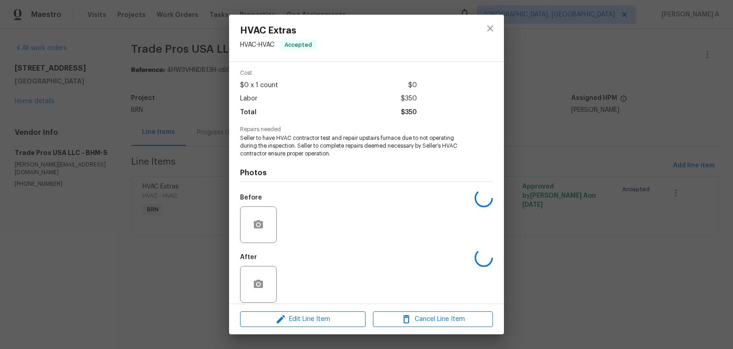
scroll to position [43, 0]
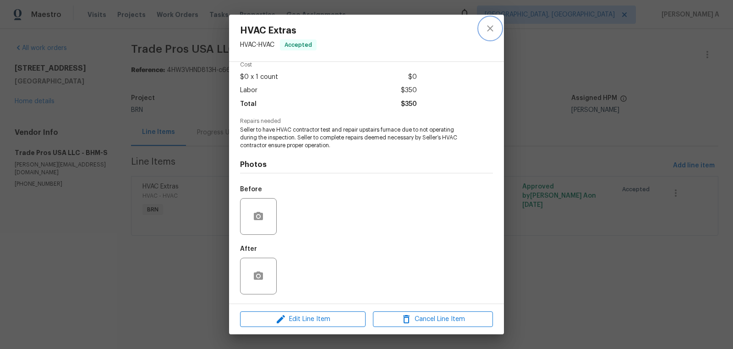
click at [489, 23] on icon "close" at bounding box center [490, 28] width 11 height 11
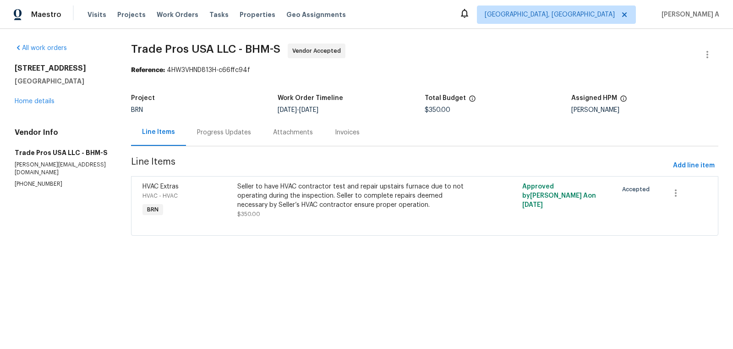
click at [40, 180] on p "(256) 910-1247" at bounding box center [62, 184] width 94 height 8
copy p "(256) 910-1247"
click at [227, 138] on div "Progress Updates" at bounding box center [224, 132] width 76 height 27
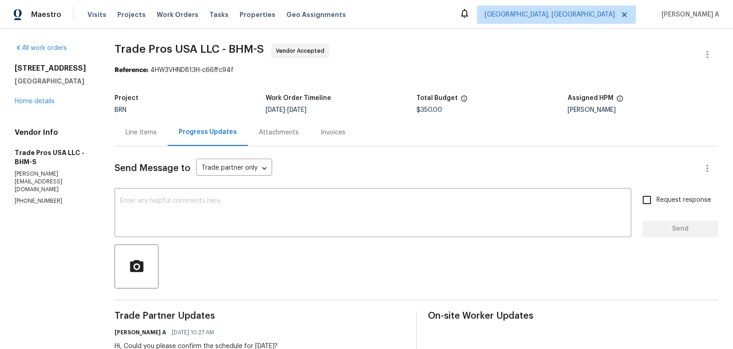
click at [150, 138] on div "Line Items" at bounding box center [141, 132] width 53 height 27
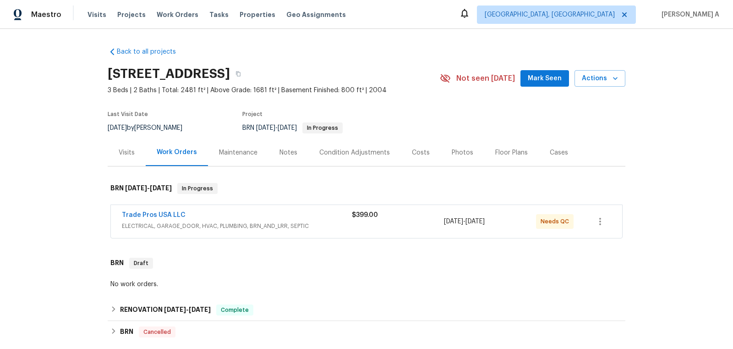
click at [152, 209] on div "Trade Pros USA LLC ELECTRICAL, GARAGE_DOOR, HVAC, PLUMBING, BRN_AND_LRR, SEPTIC…" at bounding box center [367, 221] width 512 height 33
click at [151, 215] on link "Trade Pros USA LLC" at bounding box center [154, 215] width 64 height 6
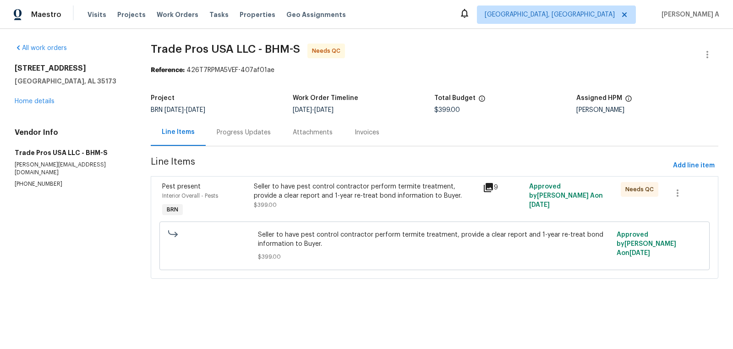
click at [305, 209] on div "Seller to have pest control contractor perform termite treatment, provide a cle…" at bounding box center [366, 200] width 230 height 42
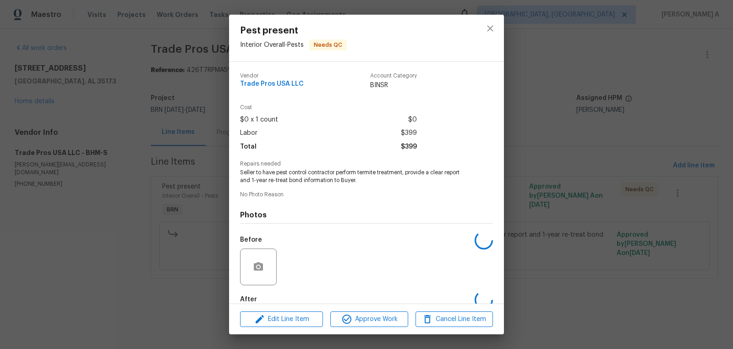
scroll to position [50, 0]
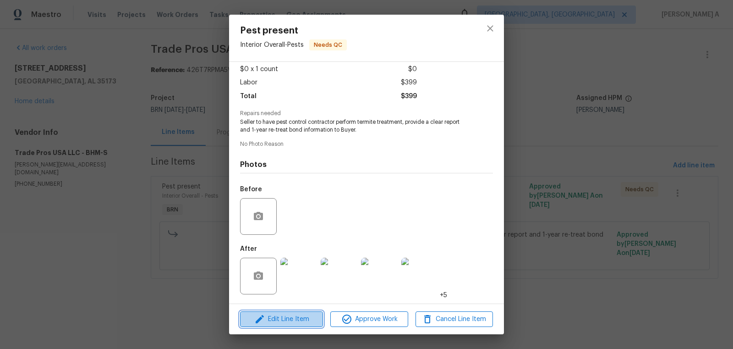
click at [299, 313] on button "Edit Line Item" at bounding box center [281, 319] width 83 height 16
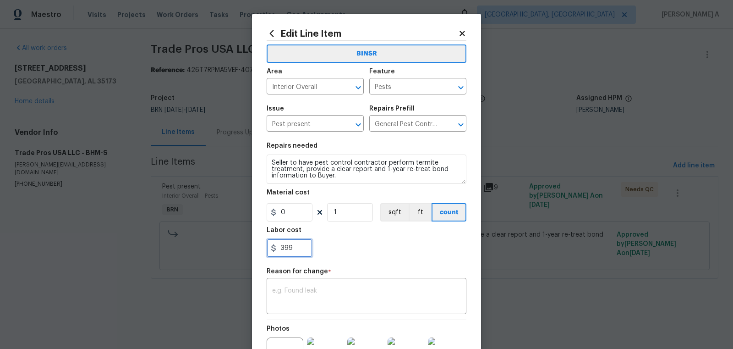
drag, startPoint x: 299, startPoint y: 248, endPoint x: 164, endPoint y: 248, distance: 135.7
click at [164, 248] on div "Edit Line Item BINSR Area Interior Overall ​ Feature Pests ​ Issue Pest present…" at bounding box center [366, 174] width 733 height 349
type input "75"
click at [293, 303] on textarea at bounding box center [366, 296] width 189 height 19
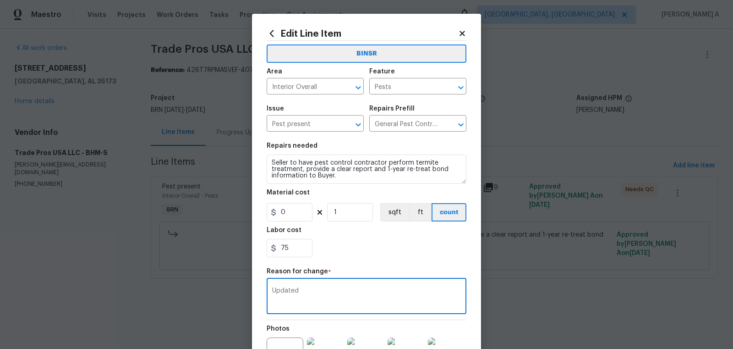
scroll to position [111, 0]
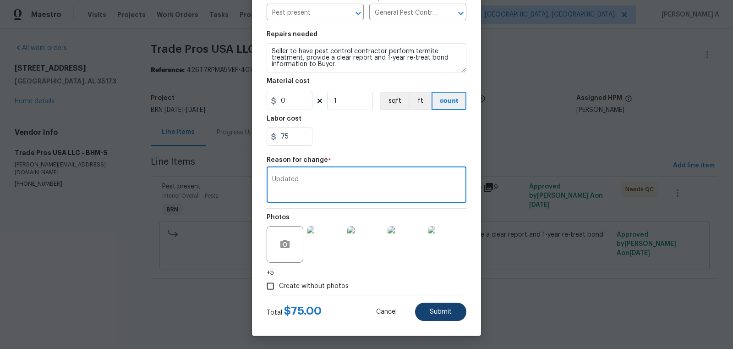
type textarea "Updated"
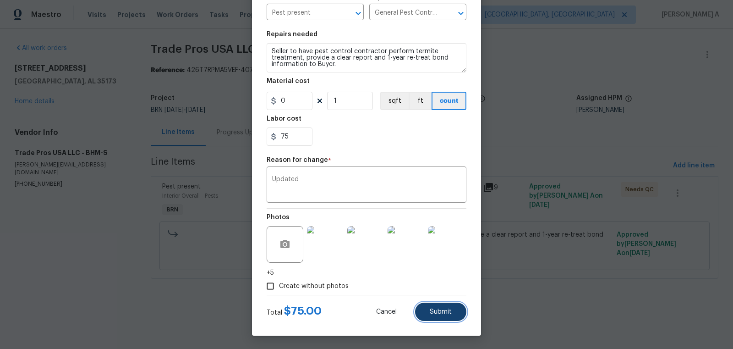
click at [445, 314] on button "Submit" at bounding box center [440, 312] width 51 height 18
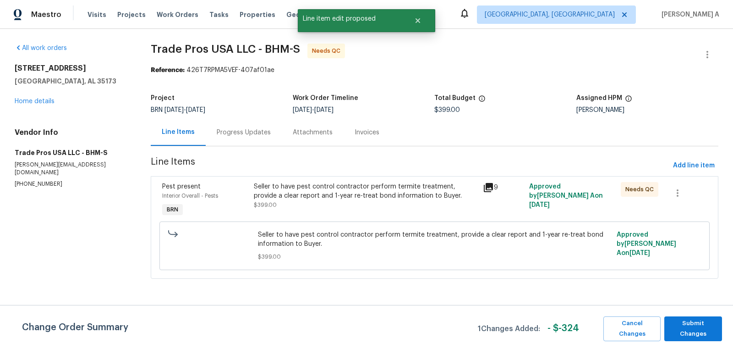
scroll to position [0, 0]
click at [699, 330] on span "Submit Changes" at bounding box center [693, 328] width 49 height 21
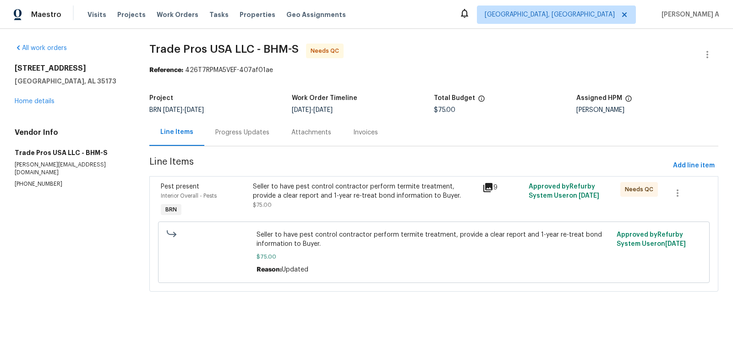
click at [223, 138] on div "Progress Updates" at bounding box center [242, 132] width 76 height 27
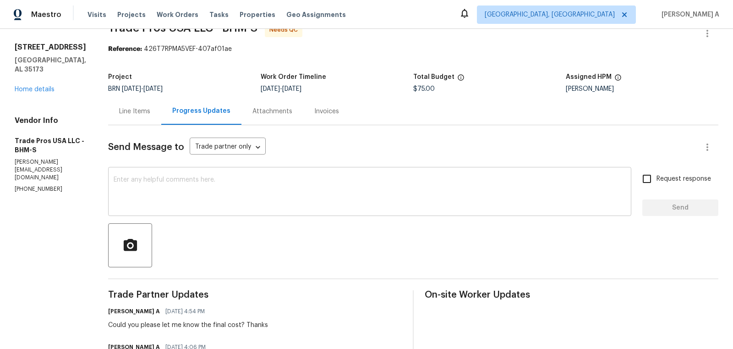
scroll to position [26, 0]
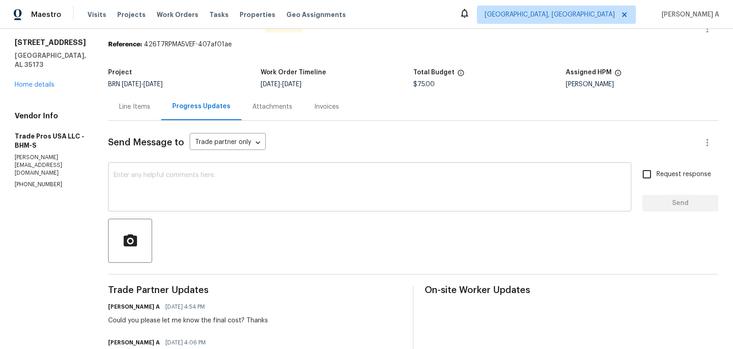
click at [287, 194] on textarea at bounding box center [370, 188] width 513 height 32
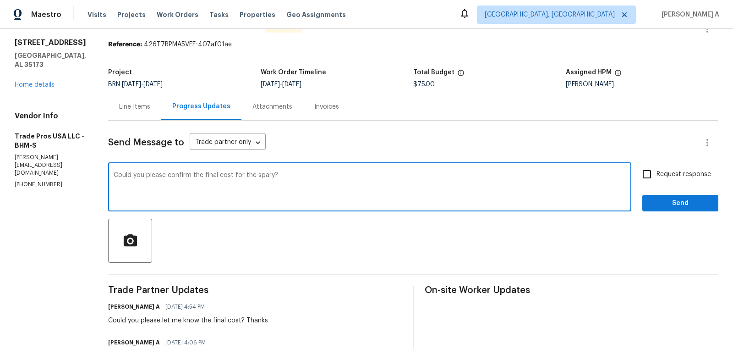
click at [267, 174] on textarea "Could you please confirm the final cost for the spary?" at bounding box center [370, 188] width 513 height 32
click at [0, 0] on span "Use a different part of speech" at bounding box center [0, 0] width 0 height 0
click at [266, 176] on textarea "Could you please confirm the final cost for the spray?" at bounding box center [370, 188] width 513 height 32
click at [306, 174] on textarea "Could you please confirm the final cost for the spray work?" at bounding box center [370, 188] width 513 height 32
type textarea "Could you please confirm the final cost for the spray work?"
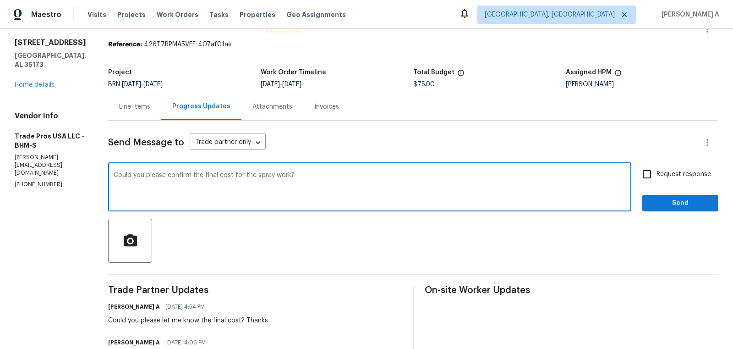
click at [655, 170] on input "Request response" at bounding box center [647, 174] width 19 height 19
checkbox input "true"
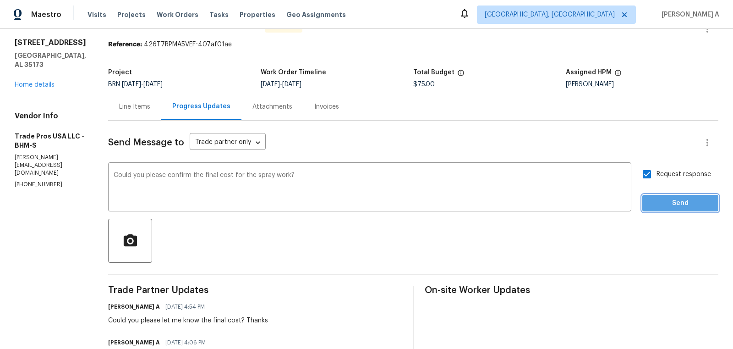
click at [681, 201] on span "Send" at bounding box center [680, 203] width 61 height 11
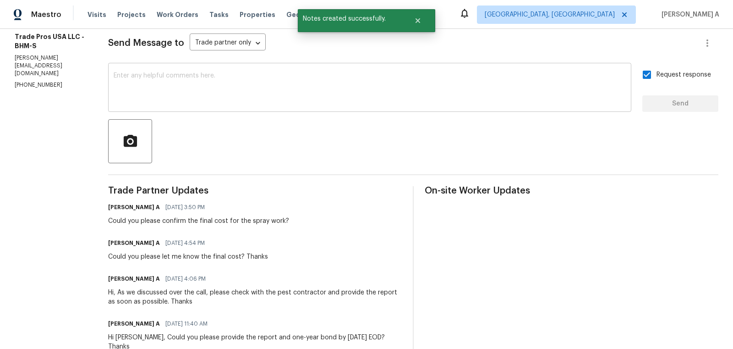
scroll to position [0, 0]
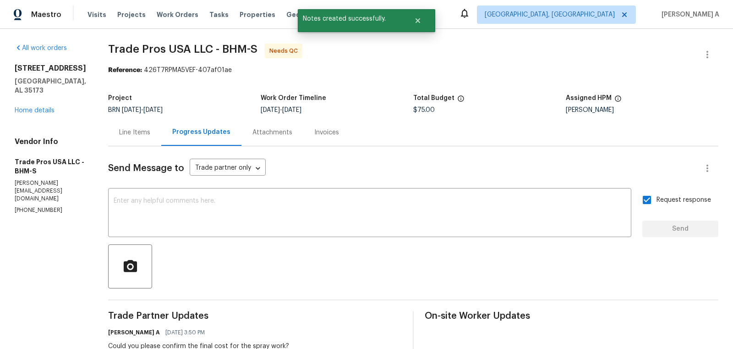
click at [124, 140] on div "Line Items" at bounding box center [134, 132] width 53 height 27
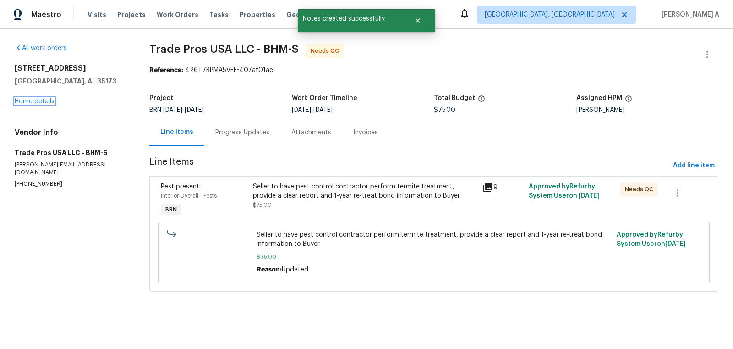
click at [30, 100] on link "Home details" at bounding box center [35, 101] width 40 height 6
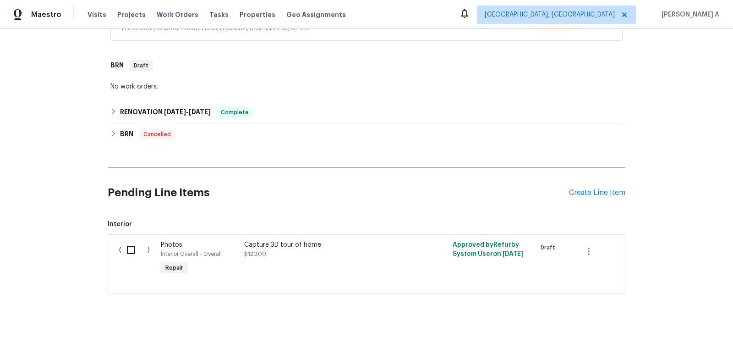
scroll to position [203, 0]
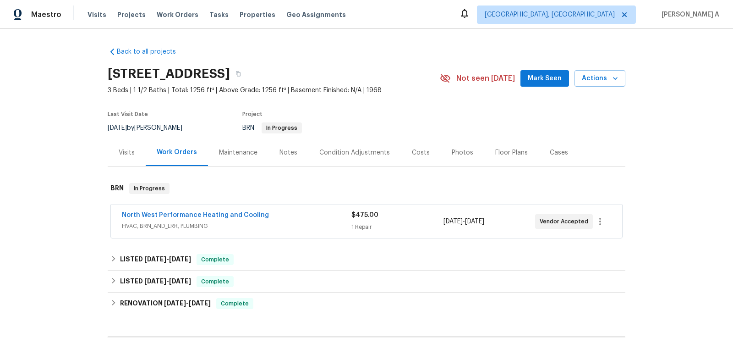
click at [391, 53] on div "Back to all projects [STREET_ADDRESS] 3 Beds | 1 1/2 Baths | Total: 1256 ft² | …" at bounding box center [367, 220] width 518 height 360
click at [206, 214] on link "North West Performance Heating and Cooling" at bounding box center [195, 215] width 147 height 6
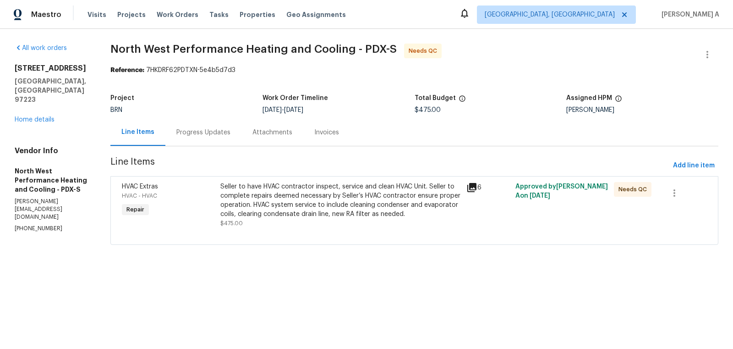
click at [209, 119] on div "Progress Updates" at bounding box center [203, 132] width 76 height 27
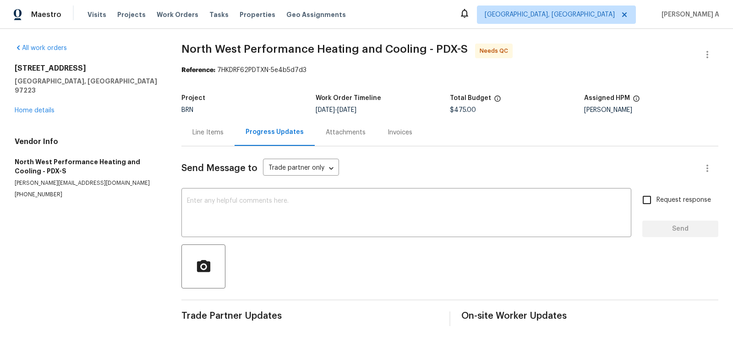
click at [191, 141] on div "Line Items" at bounding box center [208, 132] width 53 height 27
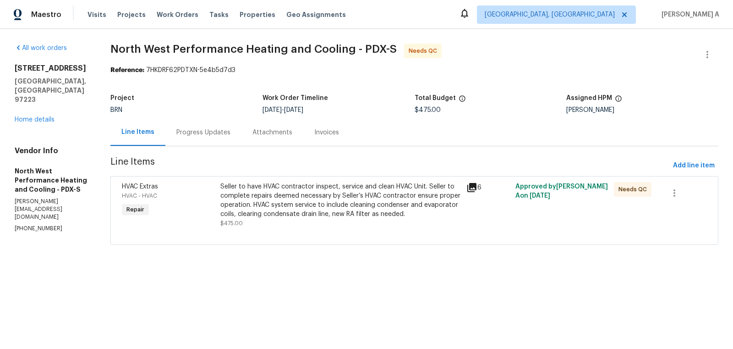
click at [361, 193] on div "Seller to have HVAC contractor inspect, service and clean HVAC Unit. Seller to …" at bounding box center [341, 200] width 241 height 37
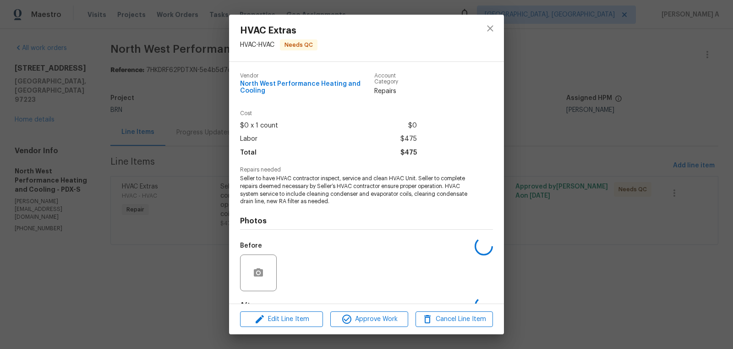
scroll to position [56, 0]
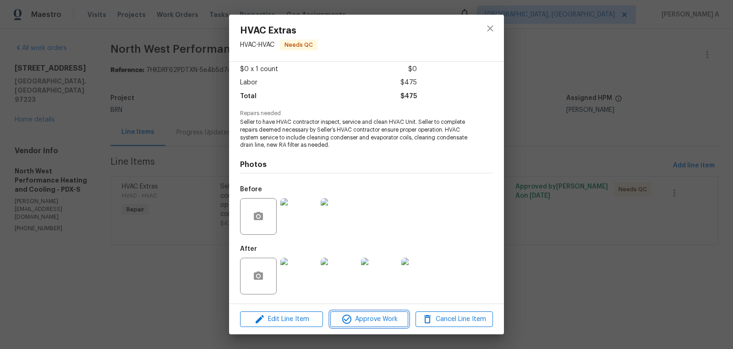
click at [372, 315] on span "Approve Work" at bounding box center [369, 319] width 72 height 11
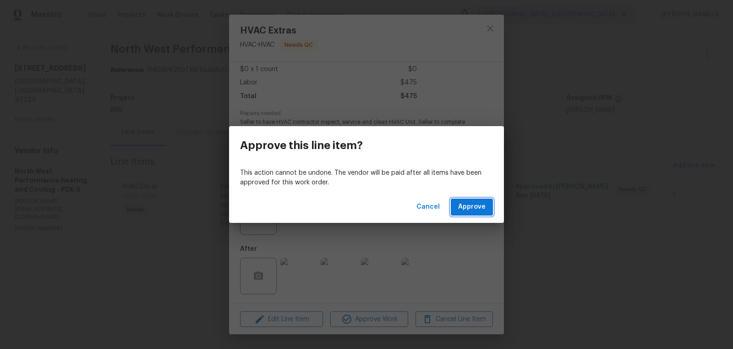
click at [468, 210] on span "Approve" at bounding box center [472, 206] width 28 height 11
